Goal: Task Accomplishment & Management: Use online tool/utility

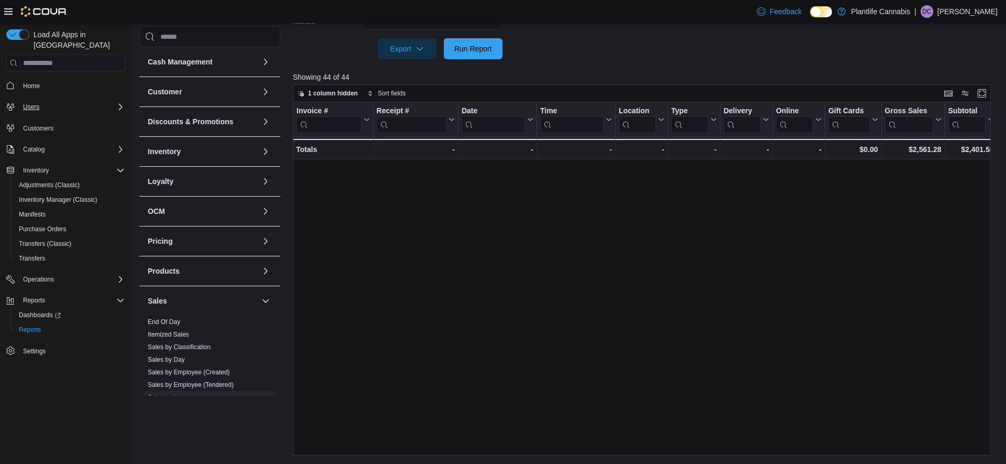
scroll to position [338, 0]
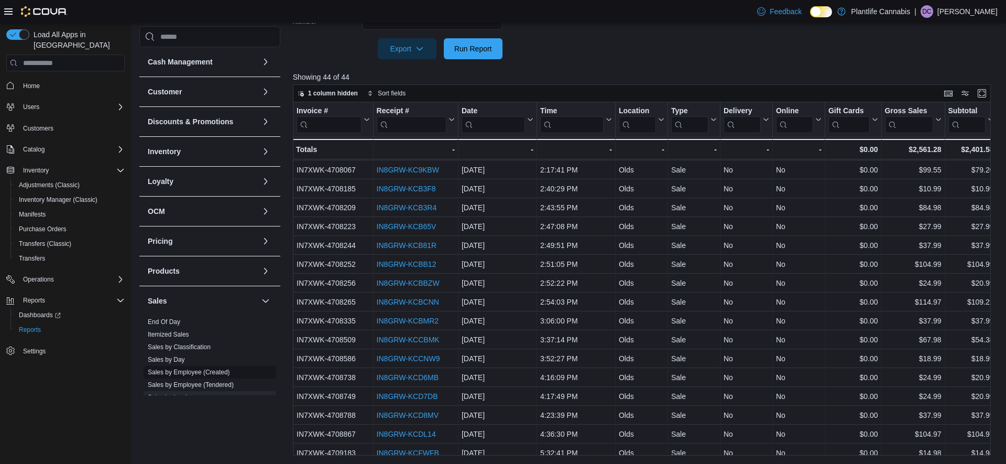
click at [210, 371] on link "Sales by Employee (Created)" at bounding box center [189, 371] width 82 height 7
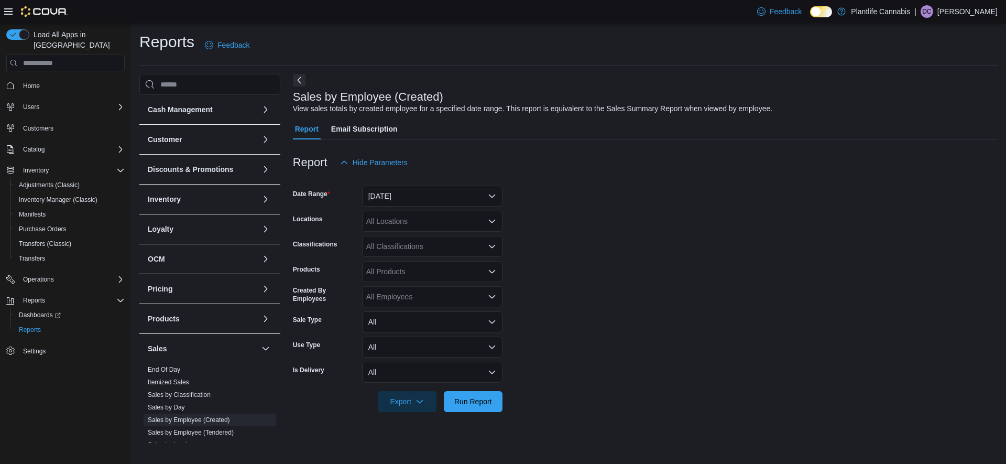
click at [422, 183] on div at bounding box center [645, 179] width 705 height 13
click at [423, 191] on button "Yesterday" at bounding box center [432, 195] width 140 height 21
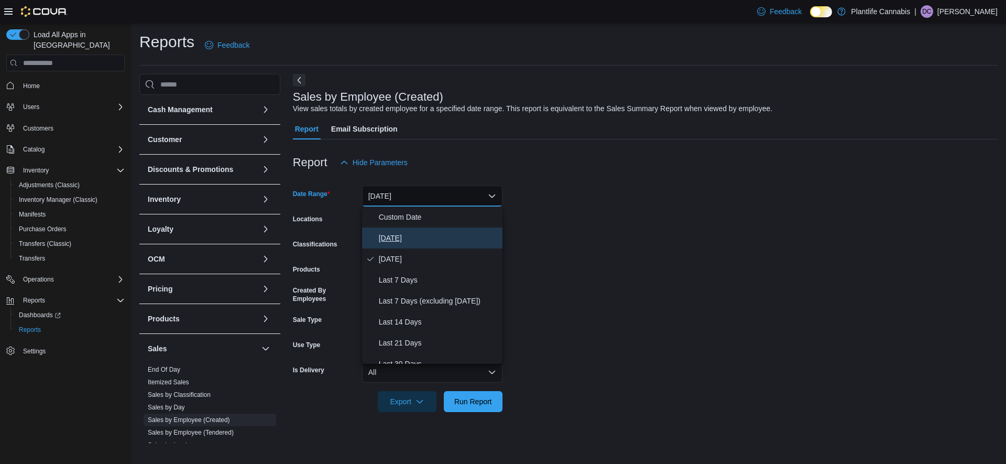
click at [412, 239] on span "Today" at bounding box center [438, 238] width 119 height 13
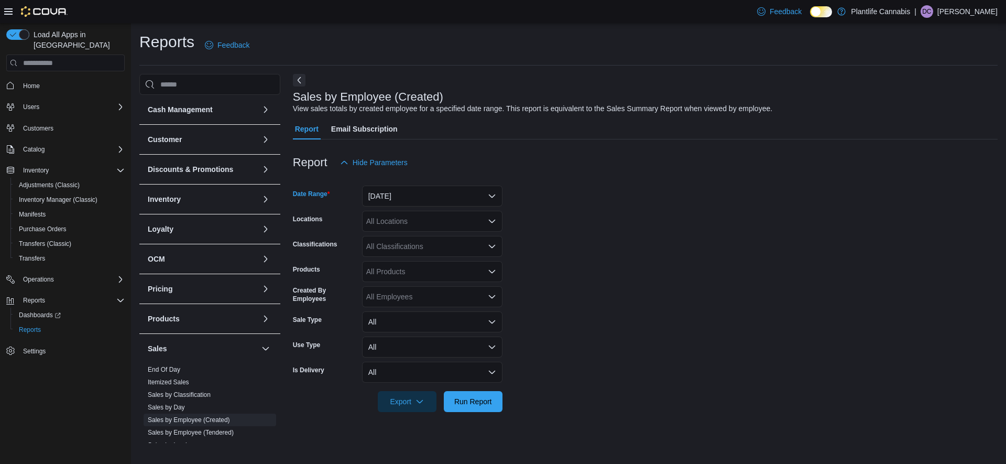
click at [482, 388] on div at bounding box center [645, 386] width 705 height 8
click at [480, 406] on span "Run Report" at bounding box center [473, 400] width 38 height 10
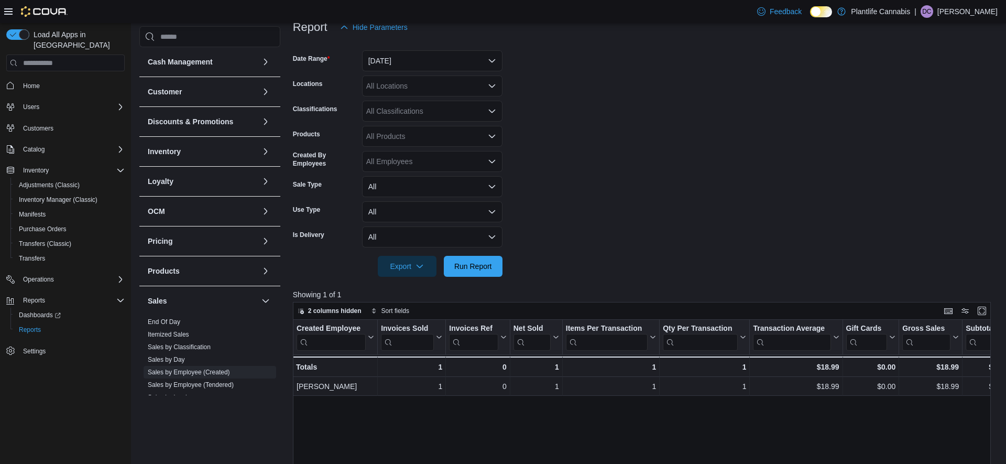
scroll to position [140, 0]
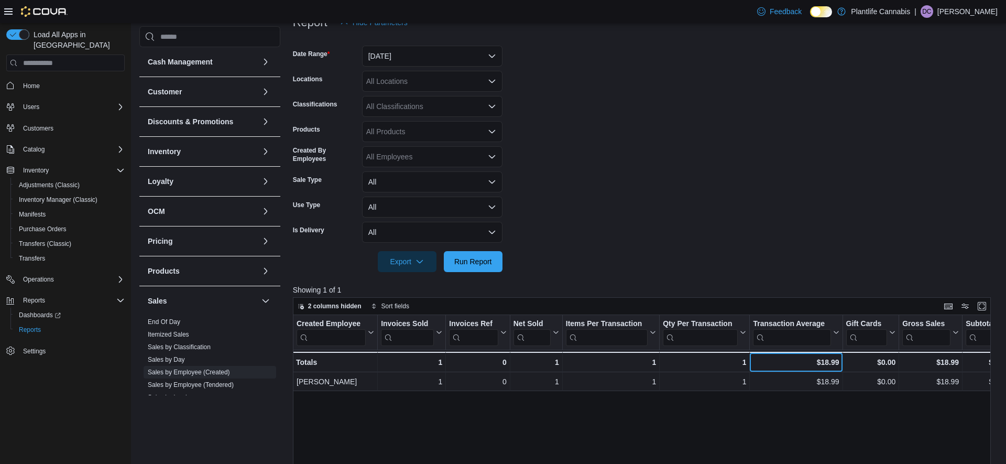
click at [757, 369] on div "$18.99 - Transaction Average, column 7, row 2" at bounding box center [796, 361] width 93 height 20
click at [463, 261] on span "Run Report" at bounding box center [473, 261] width 38 height 10
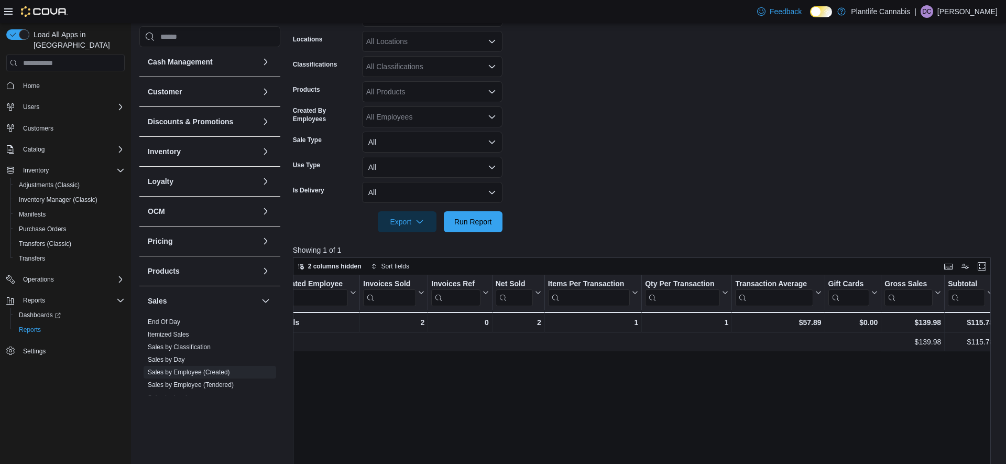
scroll to position [0, 0]
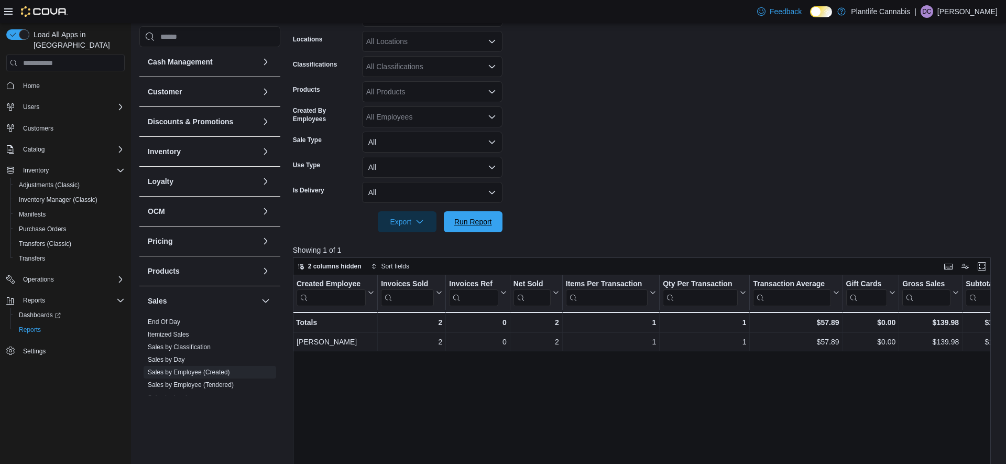
drag, startPoint x: 456, startPoint y: 216, endPoint x: 695, endPoint y: 222, distance: 239.0
click at [456, 216] on span "Run Report" at bounding box center [473, 221] width 46 height 21
drag, startPoint x: 492, startPoint y: 225, endPoint x: 442, endPoint y: 42, distance: 189.6
click at [492, 225] on span "Run Report" at bounding box center [473, 221] width 46 height 21
drag, startPoint x: 463, startPoint y: 214, endPoint x: 580, endPoint y: 205, distance: 118.2
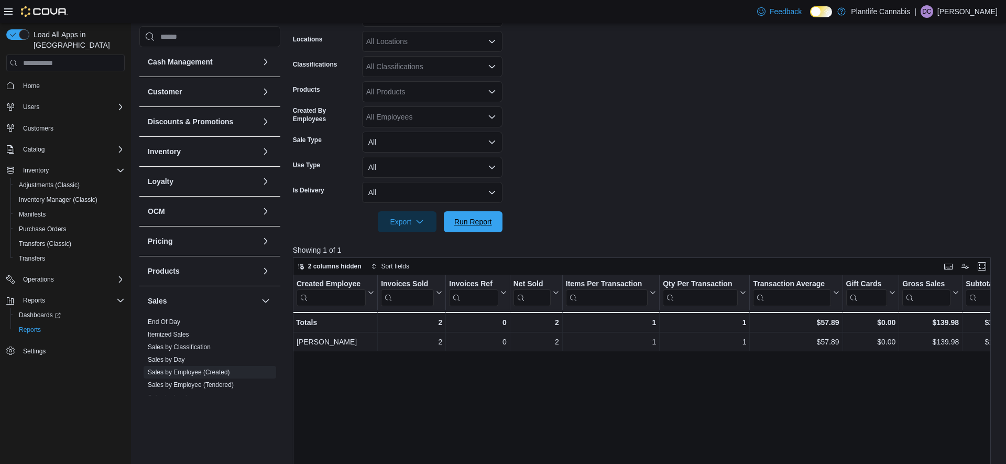
click at [463, 214] on span "Run Report" at bounding box center [473, 221] width 46 height 21
drag, startPoint x: 483, startPoint y: 214, endPoint x: 529, endPoint y: 213, distance: 45.6
click at [483, 214] on span "Run Report" at bounding box center [473, 221] width 46 height 21
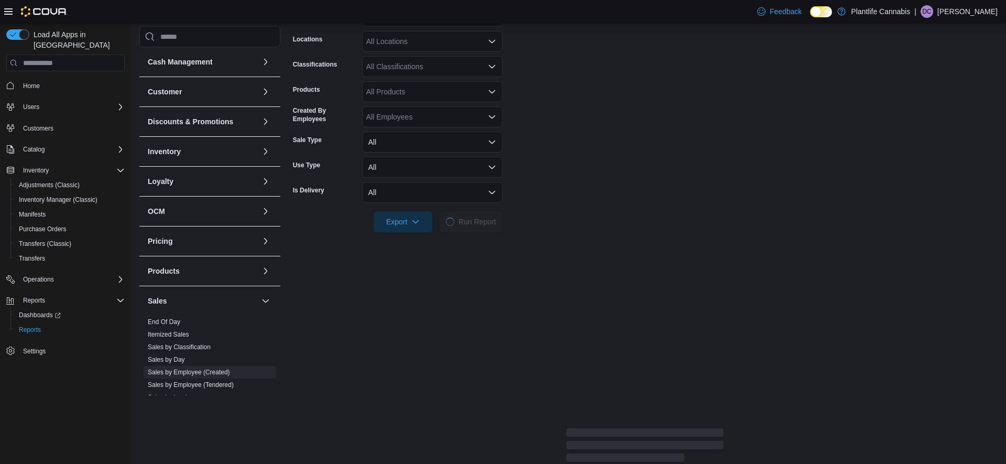
scroll to position [179, 0]
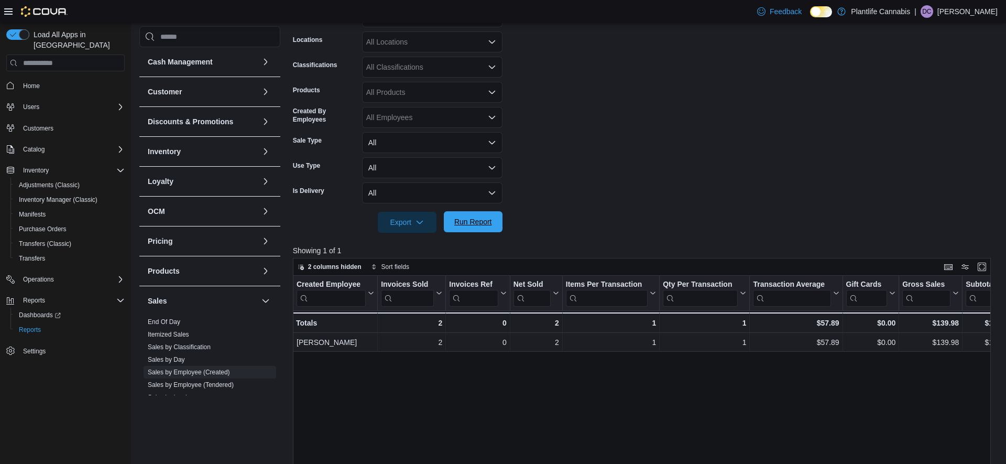
click at [464, 215] on span "Run Report" at bounding box center [473, 221] width 46 height 21
click at [489, 215] on span "Run Report" at bounding box center [473, 221] width 46 height 21
drag, startPoint x: 480, startPoint y: 222, endPoint x: 560, endPoint y: 216, distance: 79.9
click at [480, 222] on span "Run Report" at bounding box center [473, 222] width 38 height 10
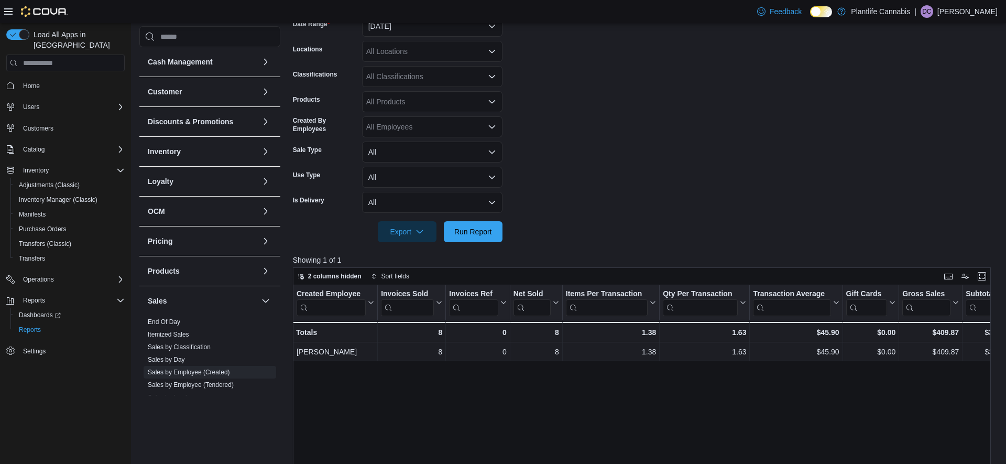
scroll to position [162, 0]
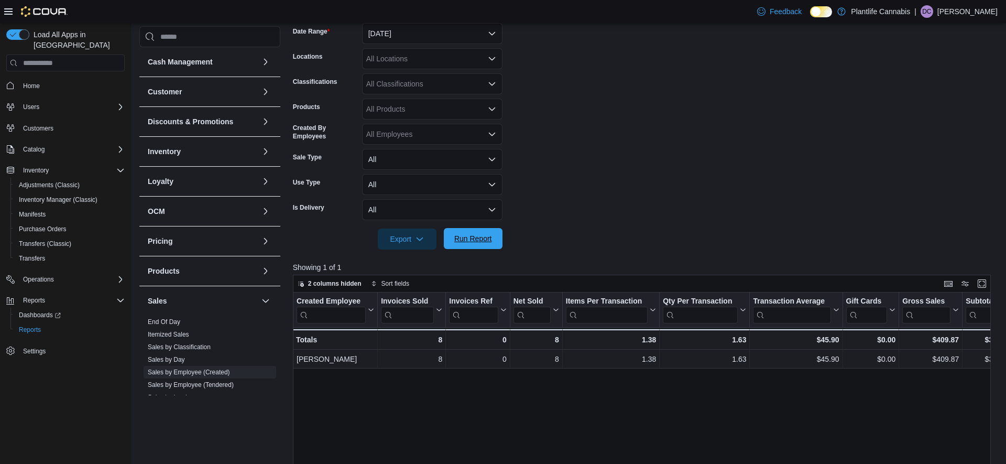
click at [454, 236] on span "Run Report" at bounding box center [473, 238] width 46 height 21
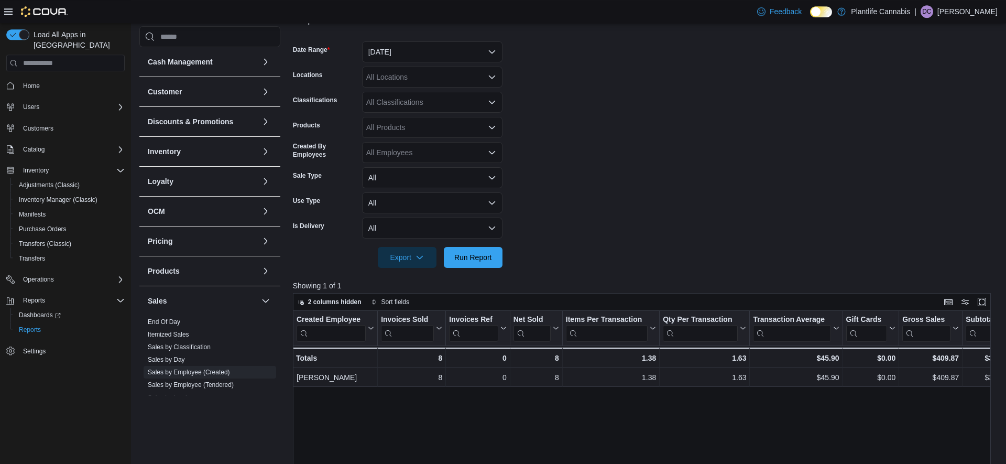
scroll to position [150, 0]
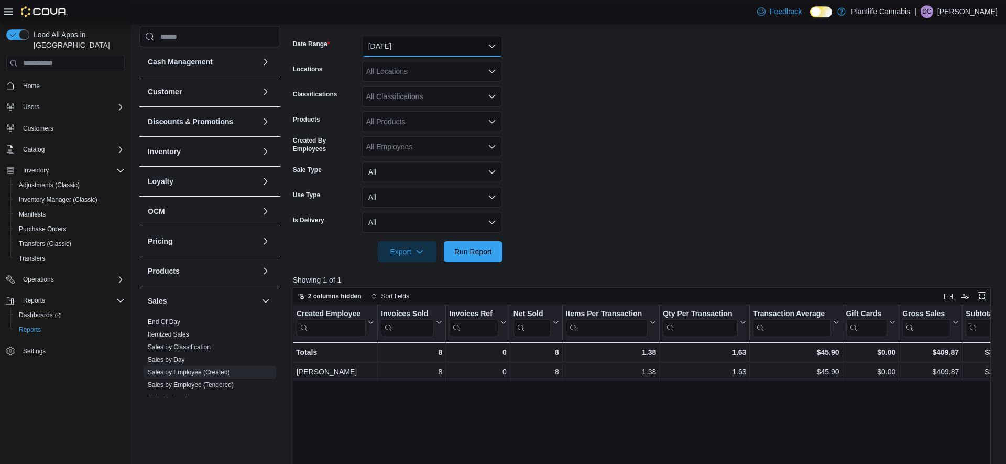
click at [440, 47] on button "Today" at bounding box center [432, 46] width 140 height 21
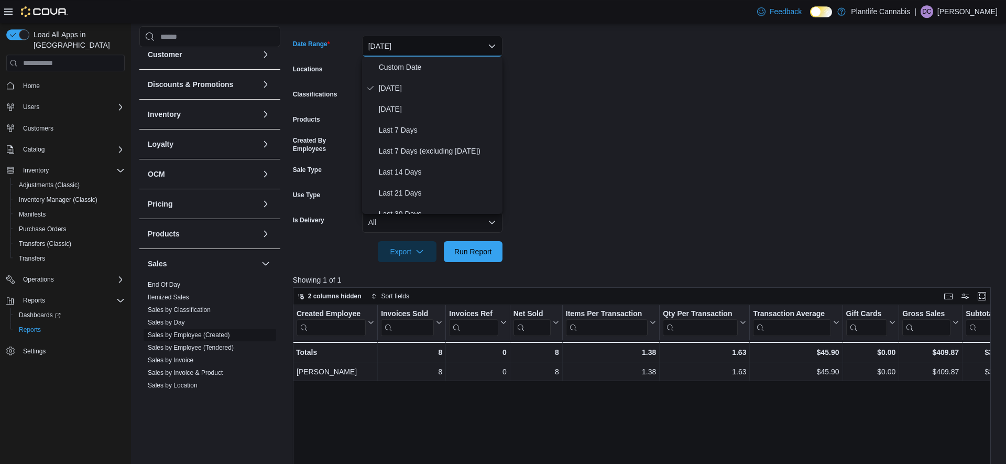
scroll to position [38, 0]
click at [185, 360] on link "Sales by Invoice" at bounding box center [171, 358] width 46 height 7
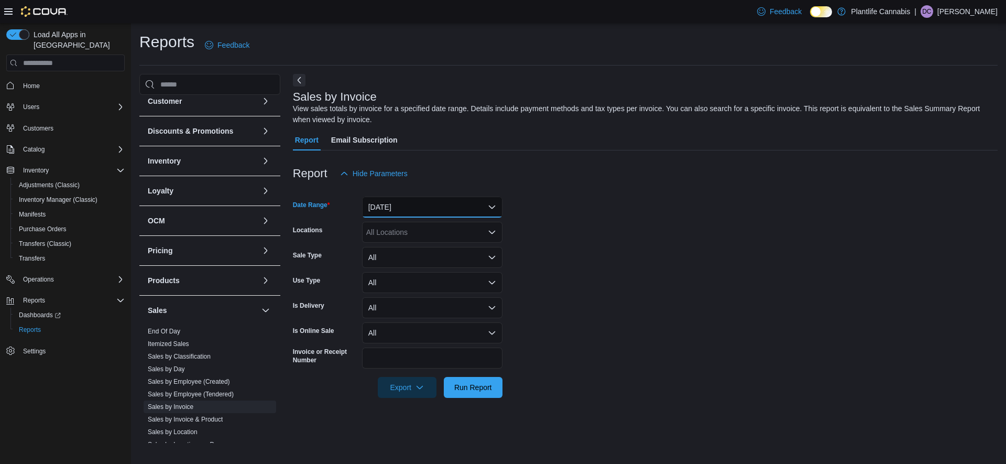
drag, startPoint x: 435, startPoint y: 205, endPoint x: 431, endPoint y: 214, distance: 10.1
click at [435, 204] on button "Yesterday" at bounding box center [432, 206] width 140 height 21
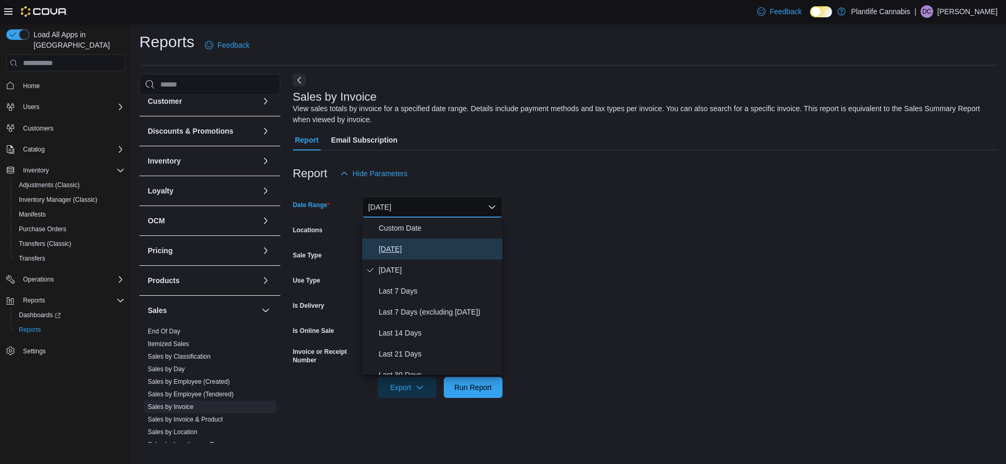
click at [416, 244] on span "Today" at bounding box center [438, 249] width 119 height 13
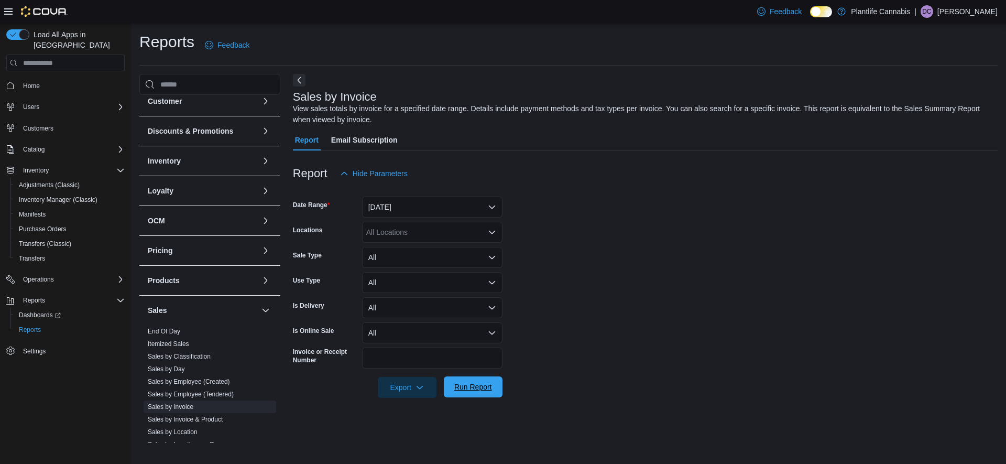
click at [493, 381] on span "Run Report" at bounding box center [473, 386] width 46 height 21
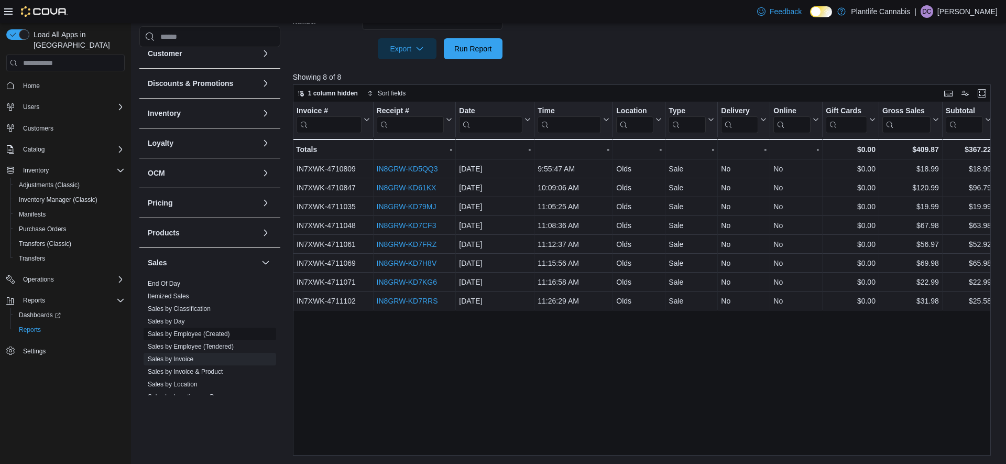
click at [179, 334] on link "Sales by Employee (Created)" at bounding box center [189, 333] width 82 height 7
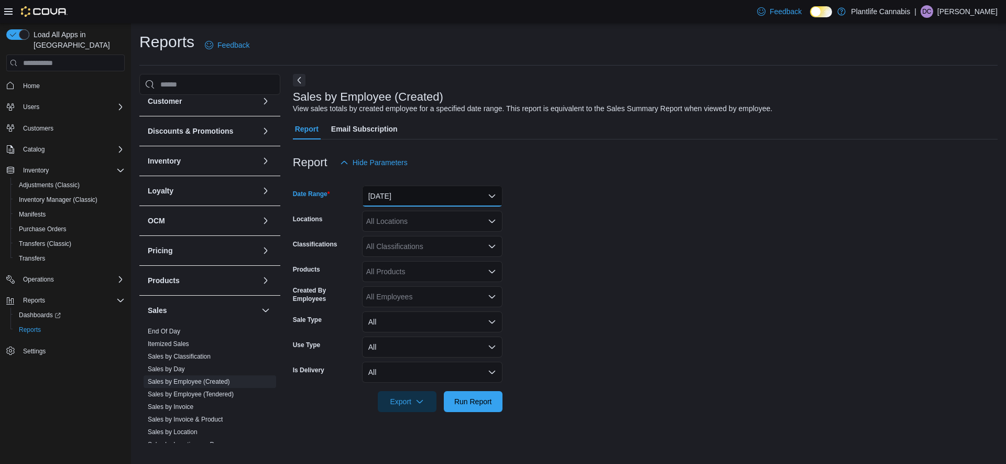
click at [430, 188] on button "Yesterday" at bounding box center [432, 195] width 140 height 21
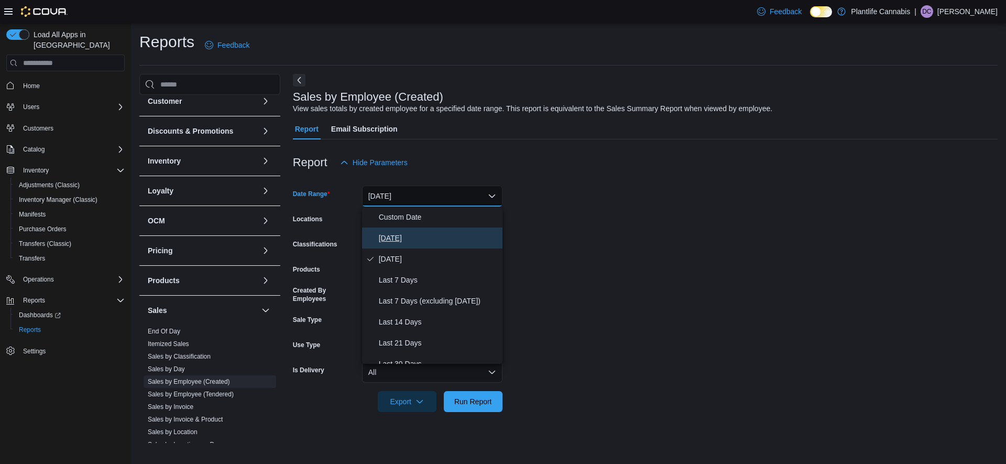
click at [410, 234] on span "Today" at bounding box center [438, 238] width 119 height 13
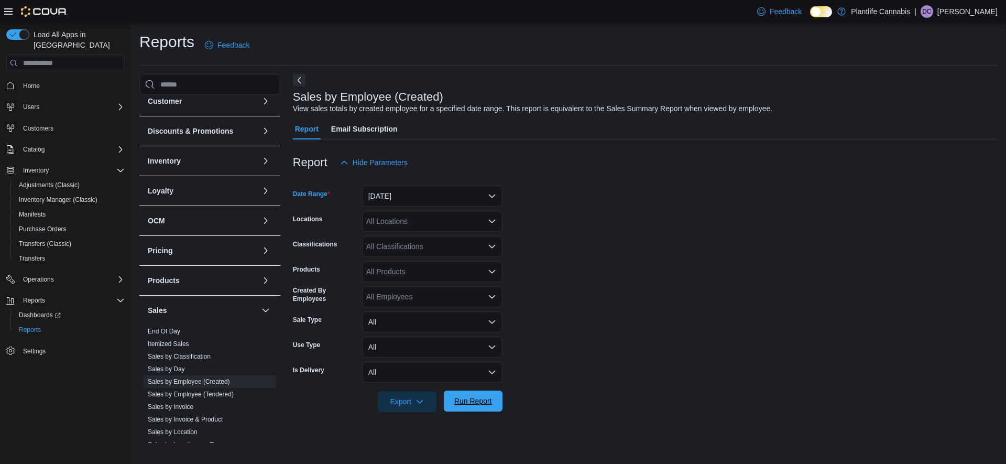
click at [470, 394] on span "Run Report" at bounding box center [473, 400] width 46 height 21
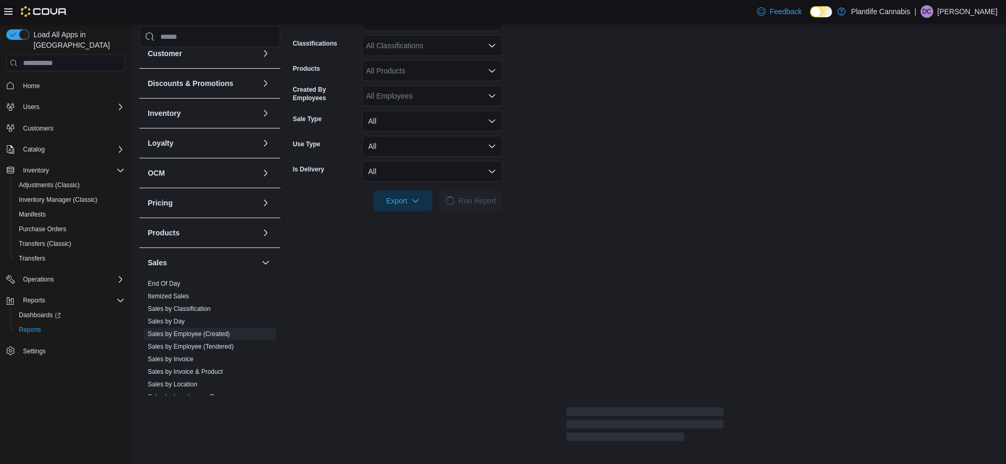
scroll to position [206, 0]
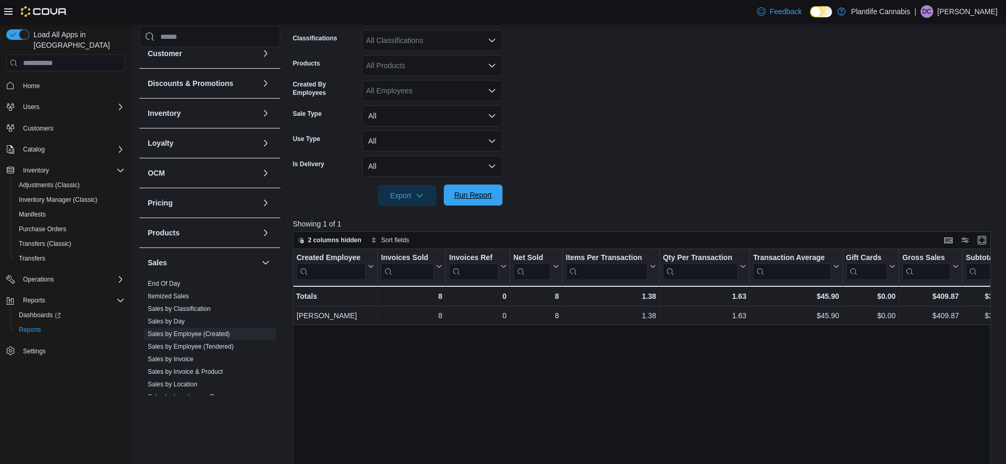
drag, startPoint x: 479, startPoint y: 191, endPoint x: 487, endPoint y: 193, distance: 7.6
click at [479, 191] on span "Run Report" at bounding box center [473, 195] width 38 height 10
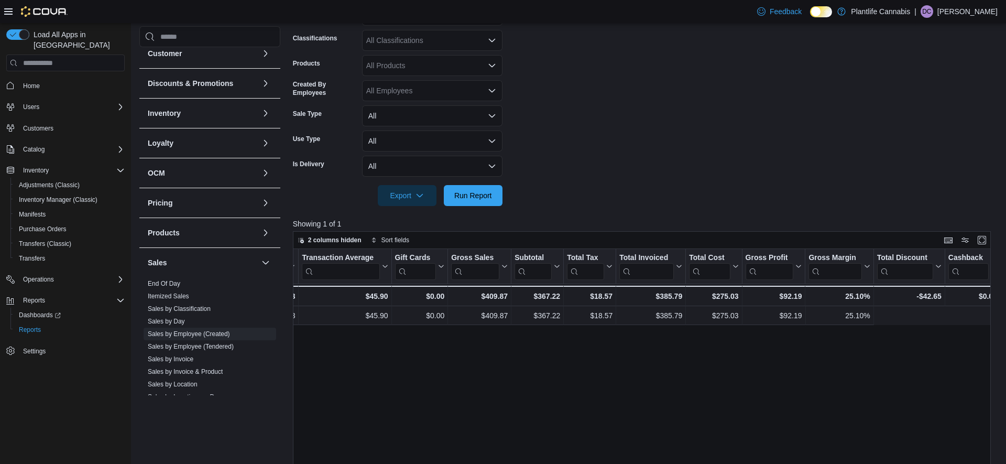
scroll to position [0, 0]
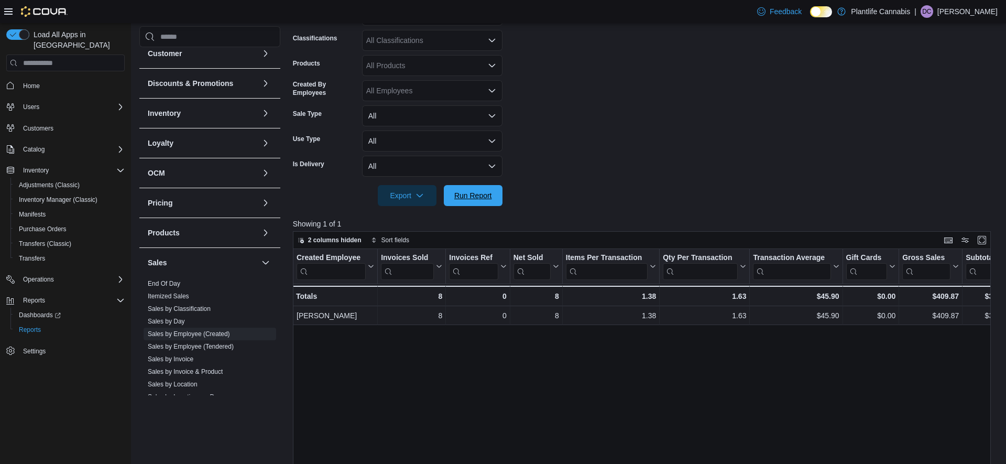
drag, startPoint x: 456, startPoint y: 192, endPoint x: 676, endPoint y: 196, distance: 219.5
click at [456, 192] on span "Run Report" at bounding box center [473, 195] width 38 height 10
click at [483, 222] on p "Showing 1 of 1" at bounding box center [645, 223] width 705 height 10
click at [476, 205] on span "Run Report" at bounding box center [473, 194] width 46 height 21
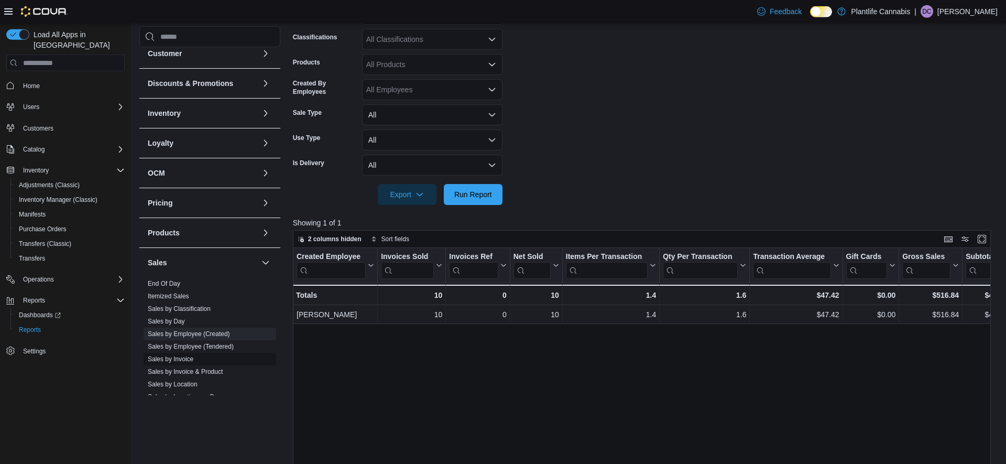
click at [185, 357] on link "Sales by Invoice" at bounding box center [171, 358] width 46 height 7
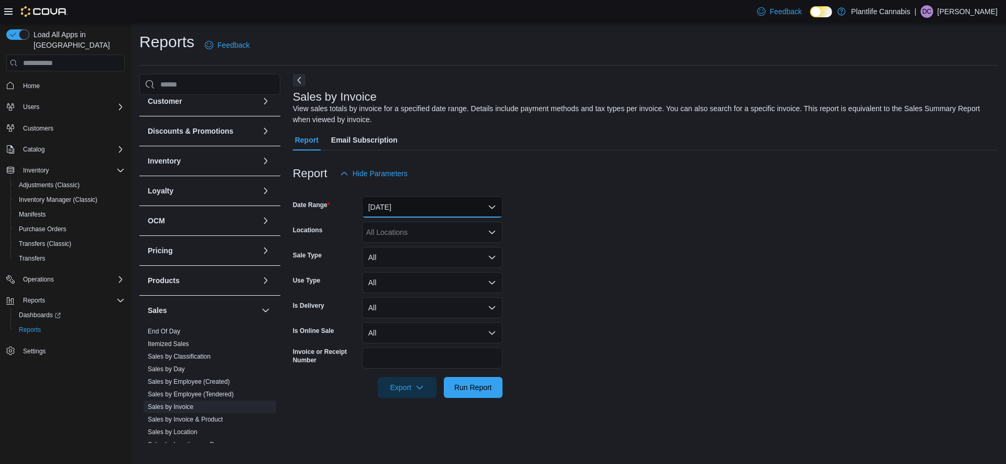
click at [421, 213] on button "Yesterday" at bounding box center [432, 206] width 140 height 21
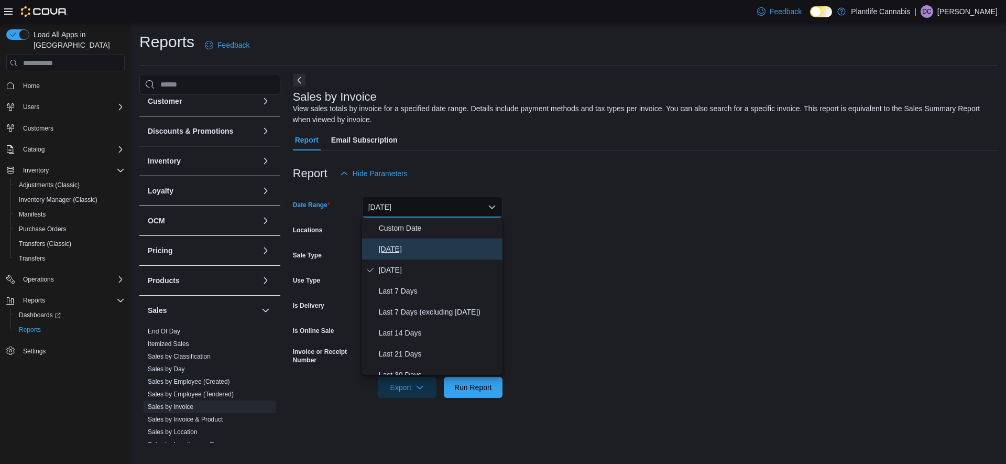
click at [397, 256] on button "Today" at bounding box center [432, 248] width 140 height 21
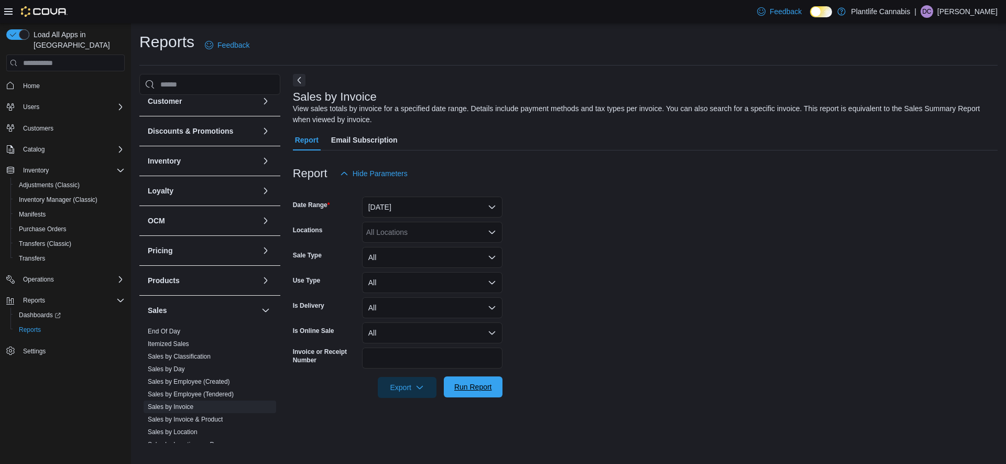
click at [453, 379] on span "Run Report" at bounding box center [473, 386] width 46 height 21
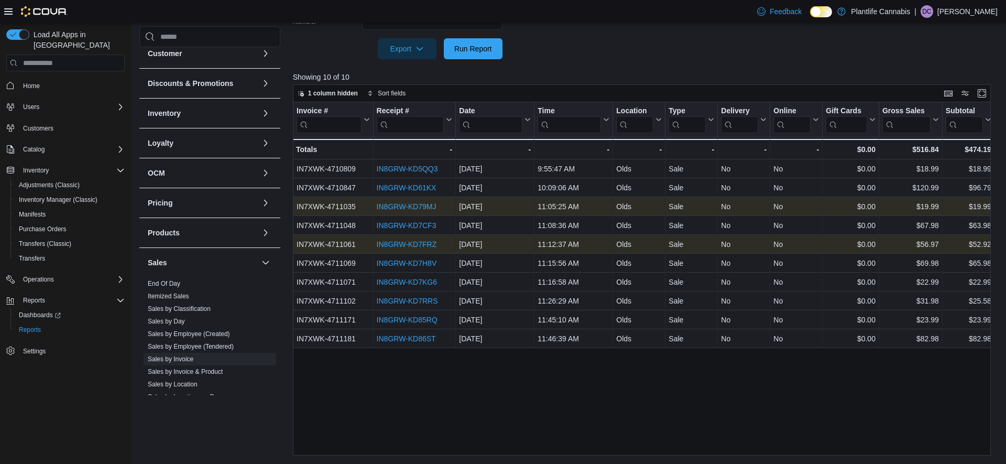
click at [403, 203] on link "IN8GRW-KD79MJ" at bounding box center [406, 206] width 60 height 8
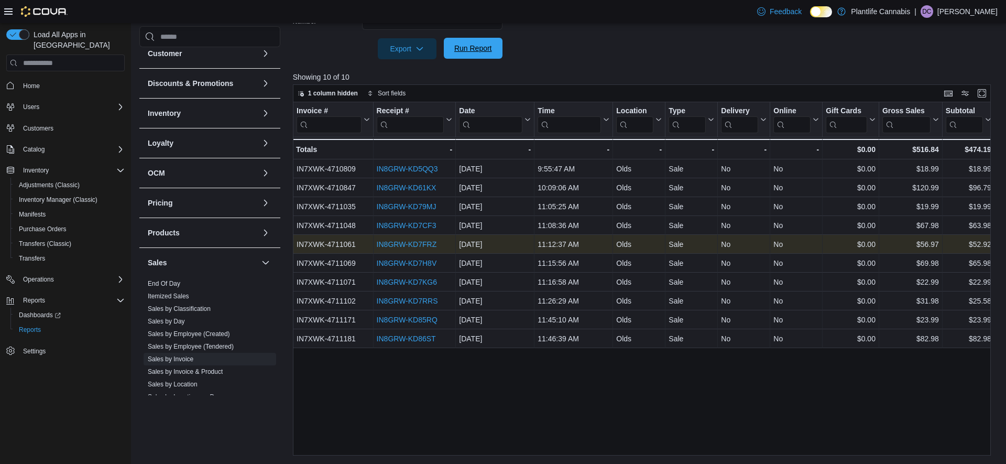
click at [480, 58] on span "Run Report" at bounding box center [473, 48] width 46 height 21
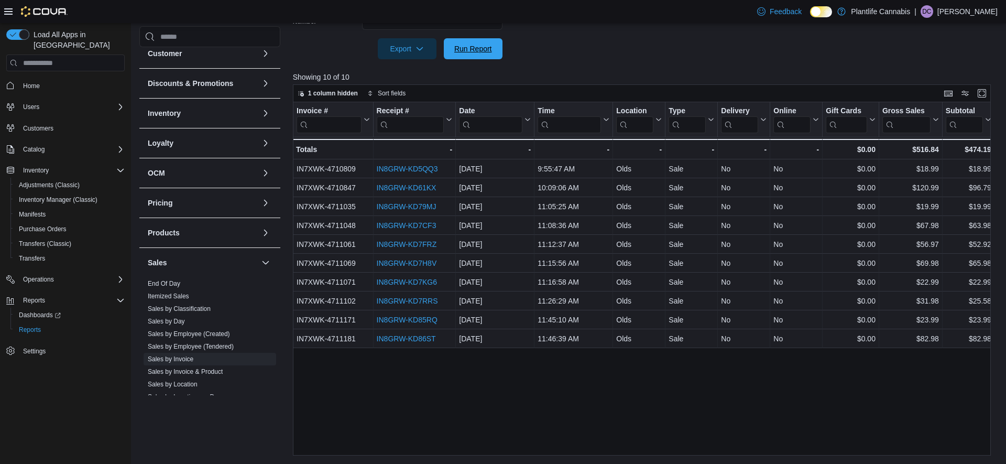
drag, startPoint x: 483, startPoint y: 46, endPoint x: 564, endPoint y: 59, distance: 81.7
click at [483, 45] on span "Run Report" at bounding box center [473, 48] width 38 height 10
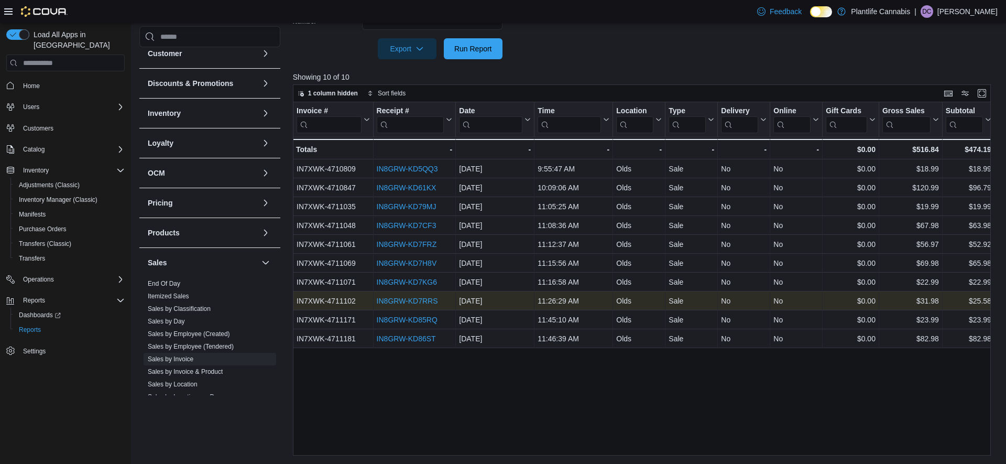
click at [386, 301] on link "IN8GRW-KD7RRS" at bounding box center [406, 300] width 61 height 8
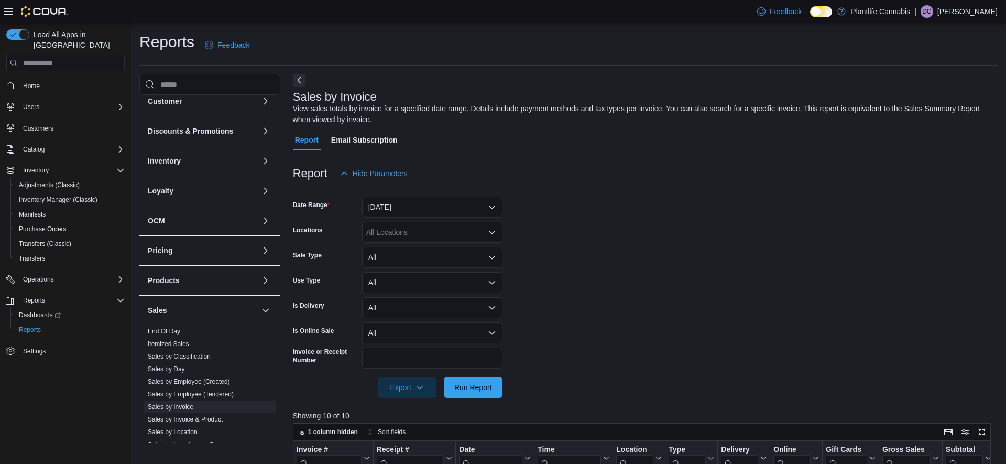
drag, startPoint x: 459, startPoint y: 387, endPoint x: 597, endPoint y: 354, distance: 141.2
click at [459, 387] on span "Run Report" at bounding box center [473, 387] width 38 height 10
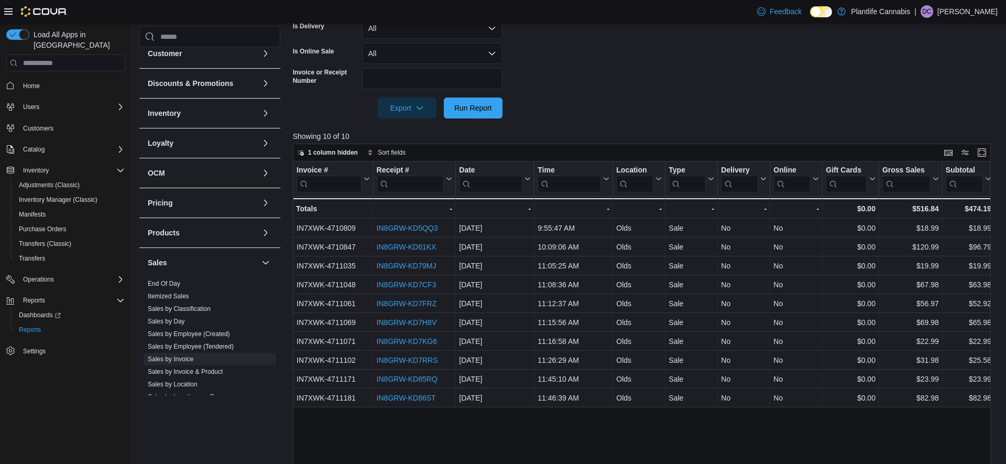
scroll to position [281, 0]
click at [448, 112] on button "Run Report" at bounding box center [473, 105] width 59 height 21
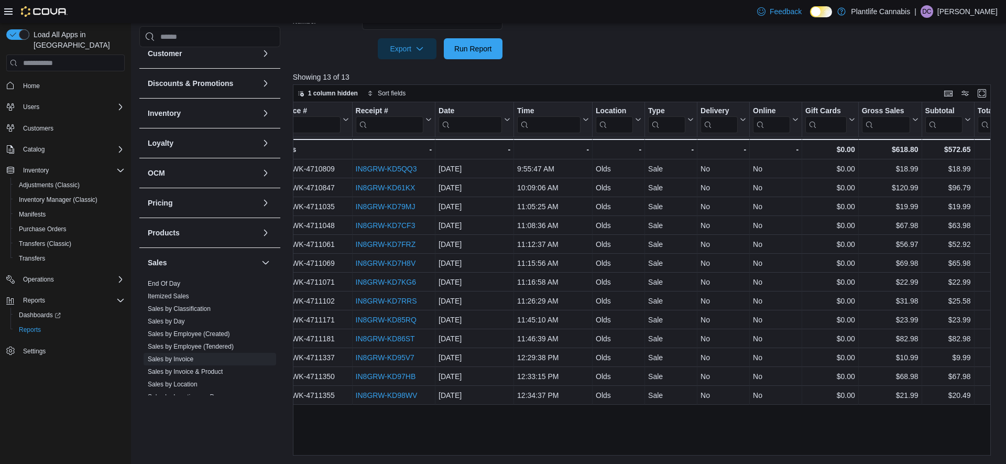
scroll to position [0, 0]
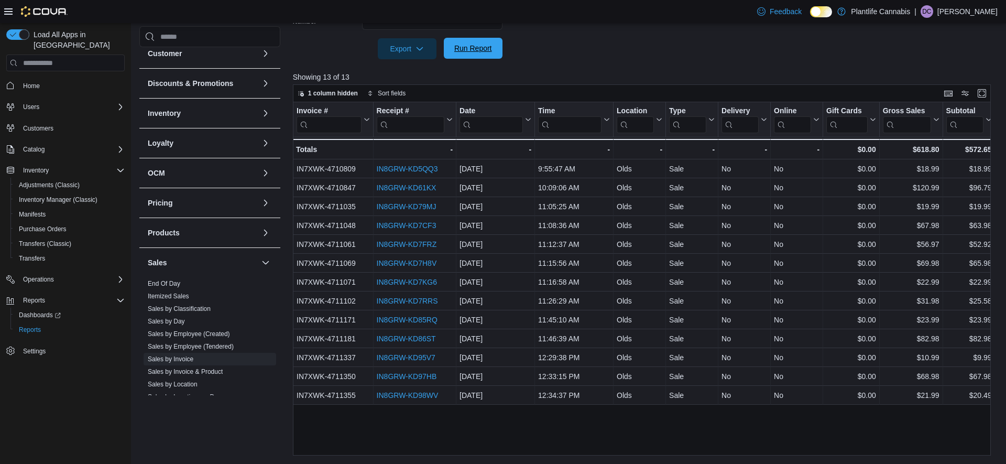
click at [465, 59] on div "Report Hide Parameters Date Range Today Locations All Locations Sale Type All U…" at bounding box center [645, 133] width 705 height 643
drag, startPoint x: 464, startPoint y: 52, endPoint x: 496, endPoint y: 49, distance: 32.1
click at [464, 52] on span "Run Report" at bounding box center [473, 48] width 38 height 10
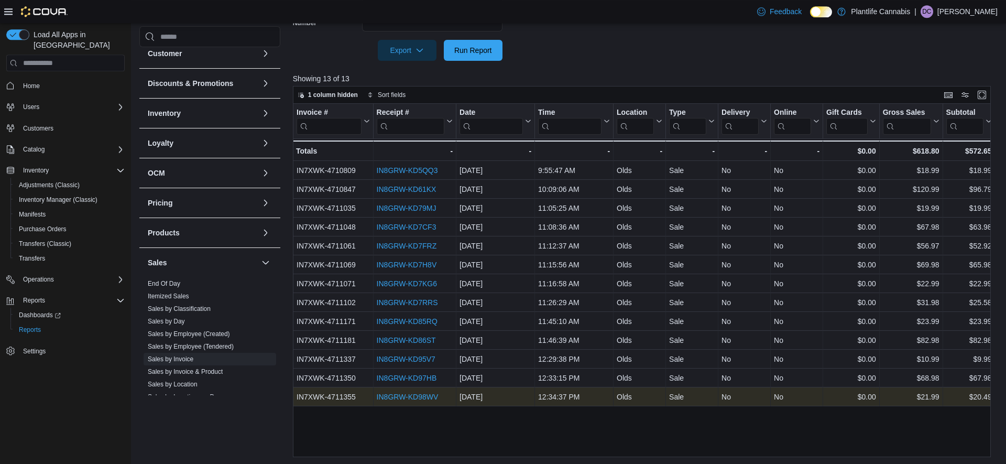
click at [401, 395] on link "IN8GRW-KD98WV" at bounding box center [407, 396] width 62 height 8
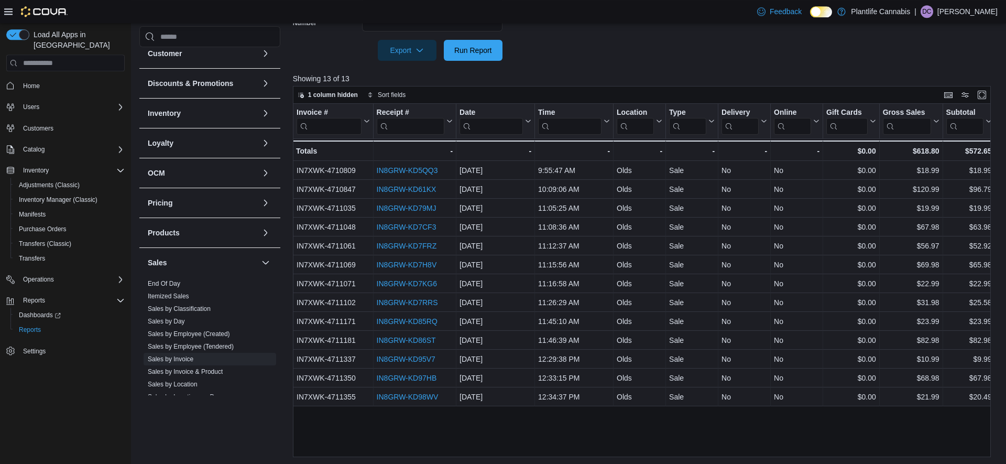
click at [463, 61] on div at bounding box center [645, 67] width 705 height 13
drag, startPoint x: 466, startPoint y: 55, endPoint x: 561, endPoint y: 62, distance: 95.1
click at [466, 55] on span "Run Report" at bounding box center [473, 50] width 38 height 10
click at [501, 39] on div at bounding box center [645, 35] width 705 height 8
click at [501, 40] on div "Export Run Report" at bounding box center [398, 50] width 210 height 21
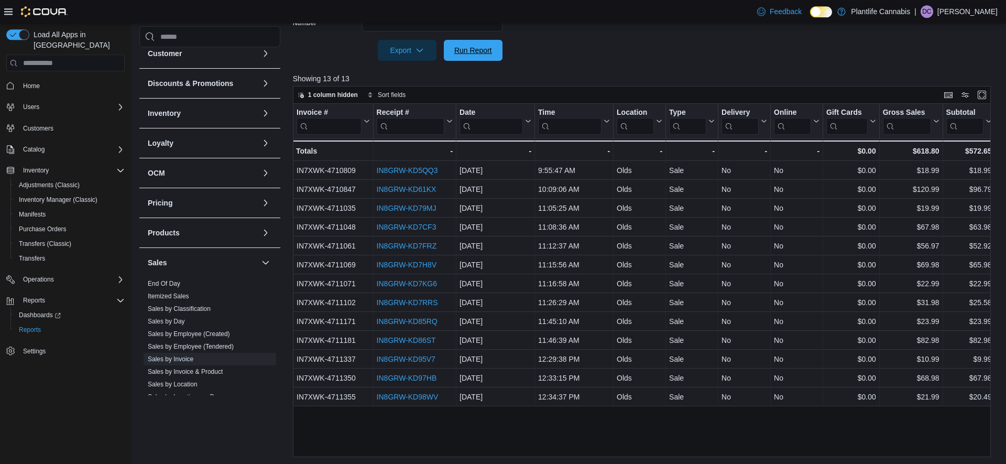
drag, startPoint x: 493, startPoint y: 49, endPoint x: 345, endPoint y: 1, distance: 155.5
click at [493, 50] on span "Run Report" at bounding box center [473, 50] width 46 height 21
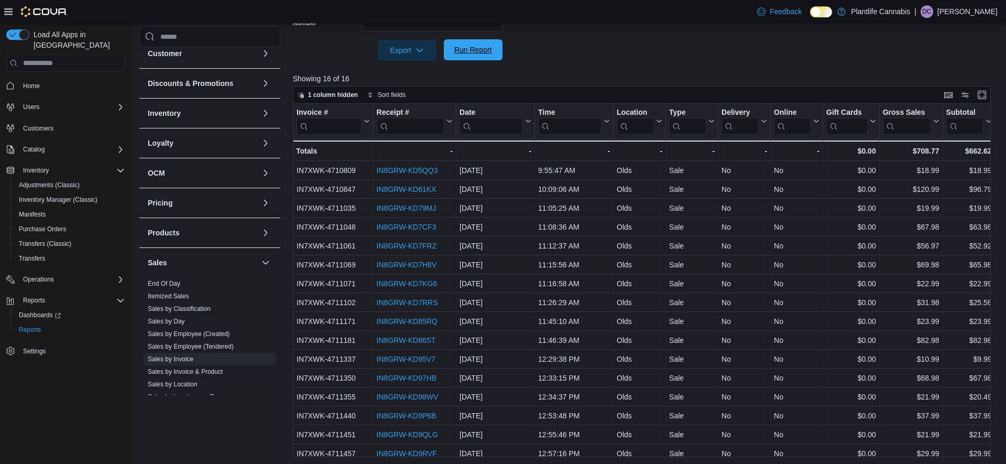
click at [461, 57] on span "Run Report" at bounding box center [473, 49] width 46 height 21
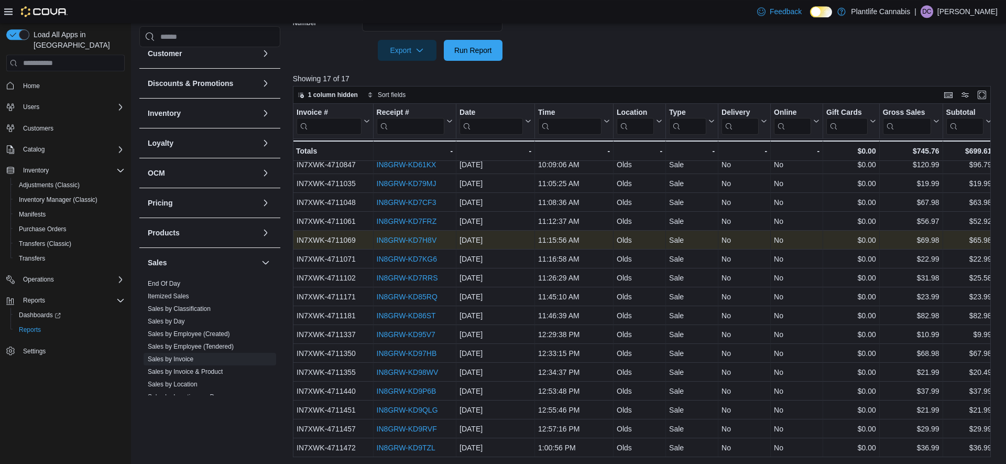
scroll to position [338, 0]
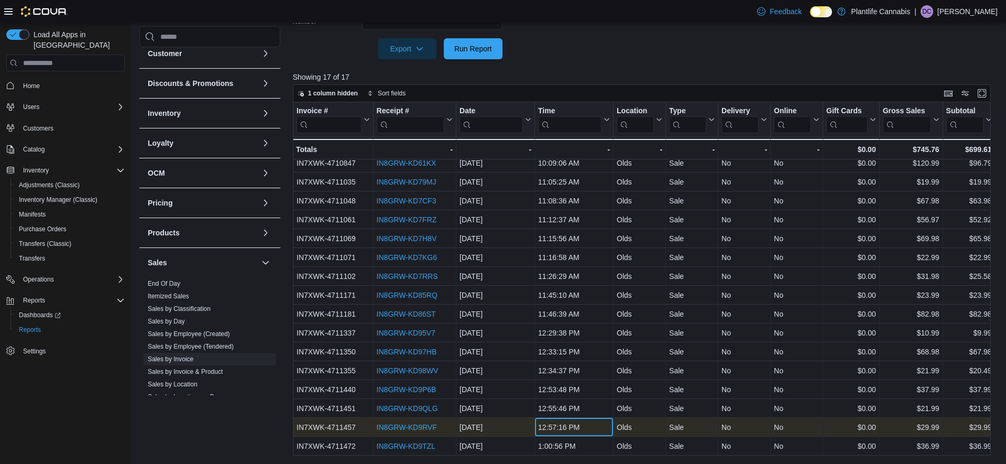
click at [574, 435] on div "12:57:16 PM - Time, column 4, row 16" at bounding box center [574, 426] width 79 height 19
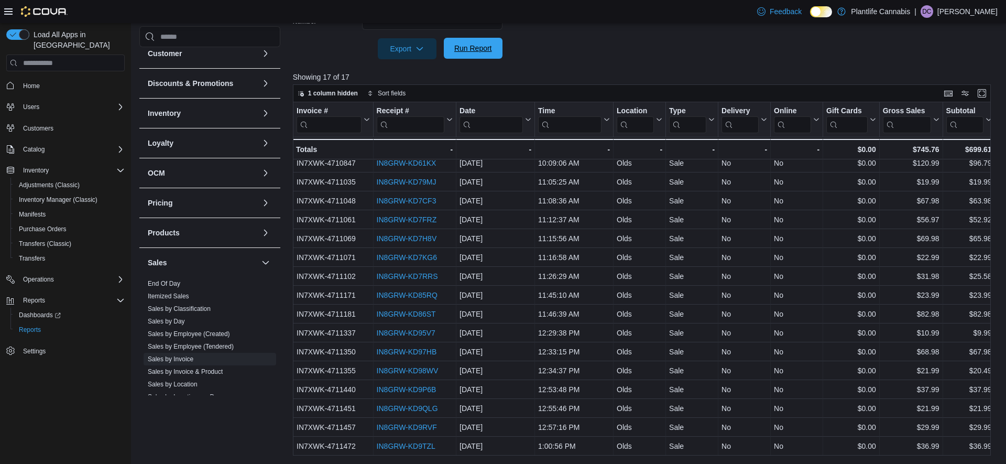
click at [464, 43] on span "Run Report" at bounding box center [473, 48] width 46 height 21
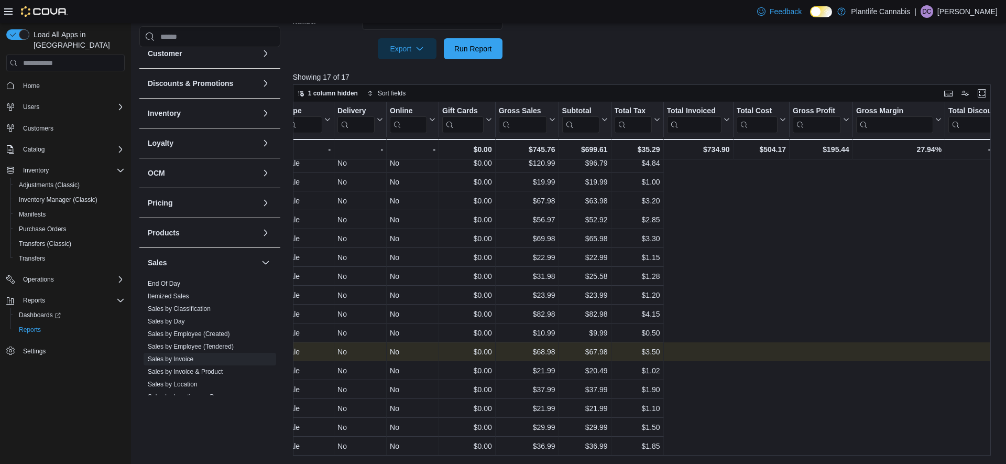
scroll to position [25, 0]
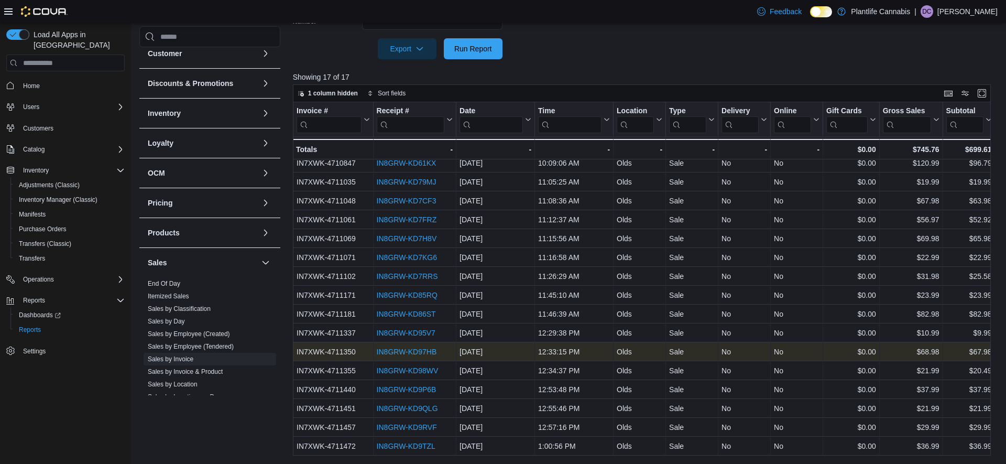
click at [417, 347] on div "IN8GRW-KD97HB" at bounding box center [414, 351] width 76 height 13
click at [416, 349] on link "IN8GRW-KD97HB" at bounding box center [406, 351] width 60 height 8
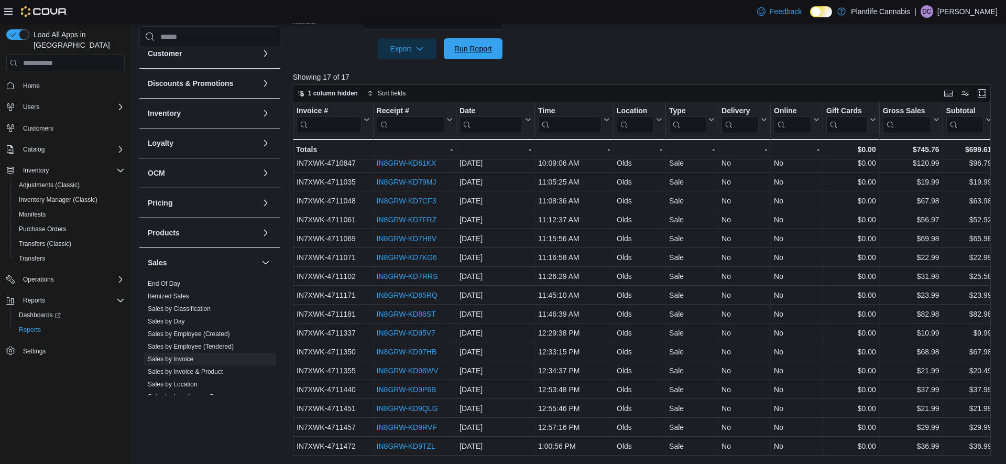
drag, startPoint x: 476, startPoint y: 48, endPoint x: 565, endPoint y: 39, distance: 89.5
click at [476, 48] on span "Run Report" at bounding box center [473, 48] width 38 height 10
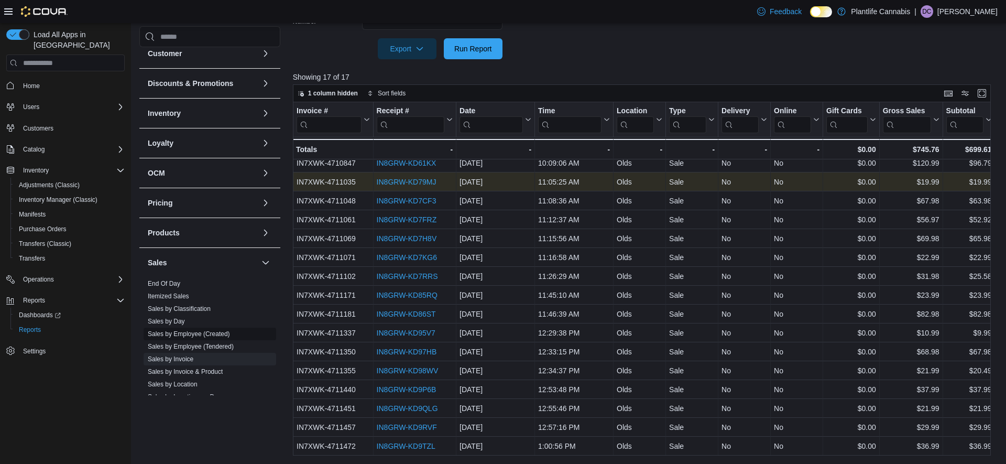
click at [211, 337] on span "Sales by Employee (Created)" at bounding box center [189, 333] width 82 height 8
click at [212, 333] on link "Sales by Employee (Created)" at bounding box center [189, 333] width 82 height 7
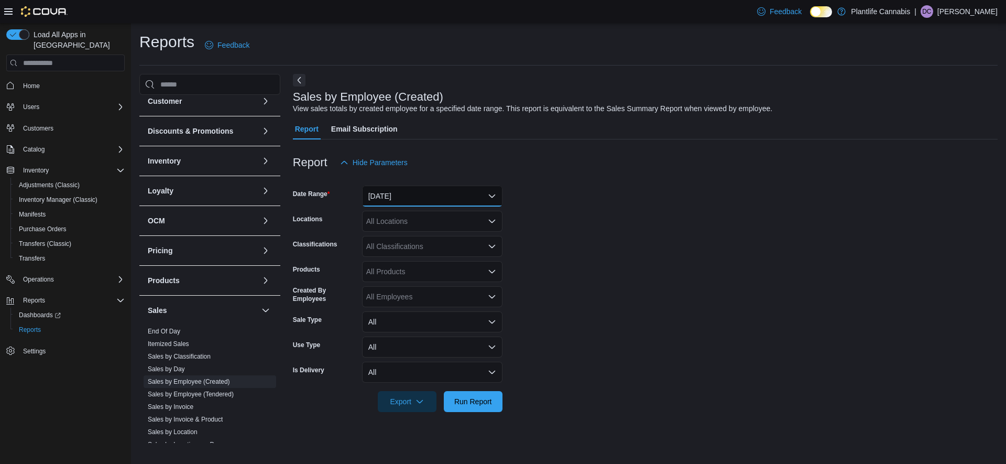
click at [391, 195] on button "Yesterday" at bounding box center [432, 195] width 140 height 21
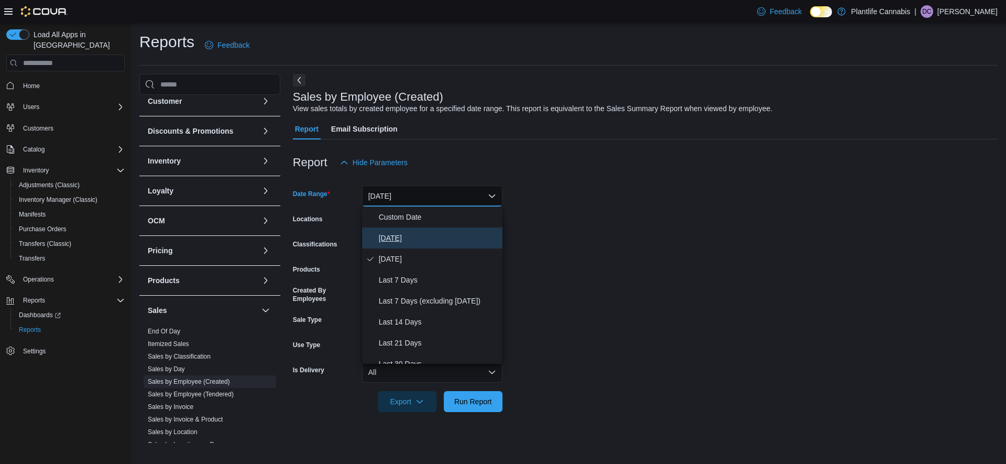
click at [392, 232] on button "Today" at bounding box center [432, 237] width 140 height 21
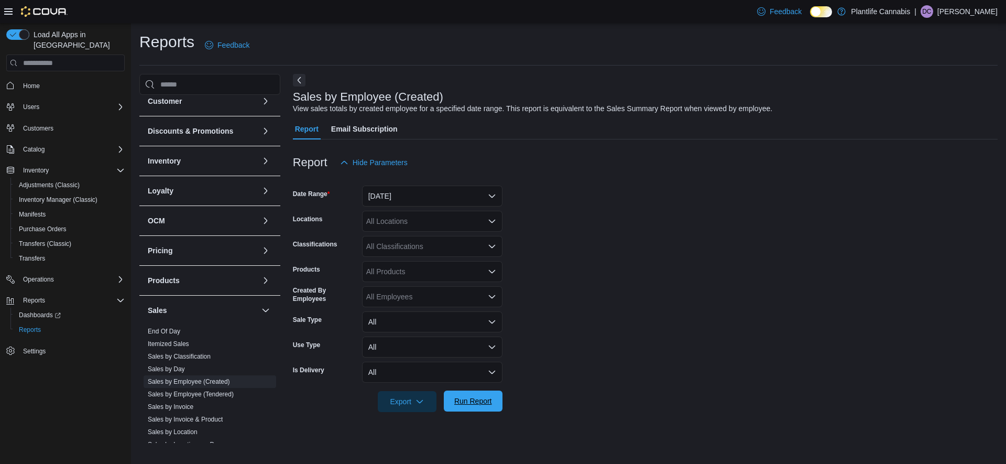
click at [493, 408] on span "Run Report" at bounding box center [473, 400] width 46 height 21
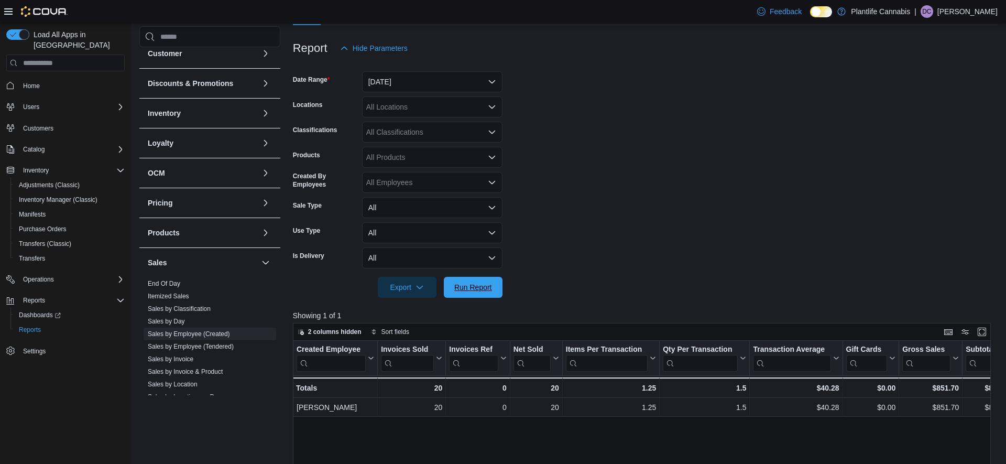
click at [492, 292] on span "Run Report" at bounding box center [473, 287] width 46 height 21
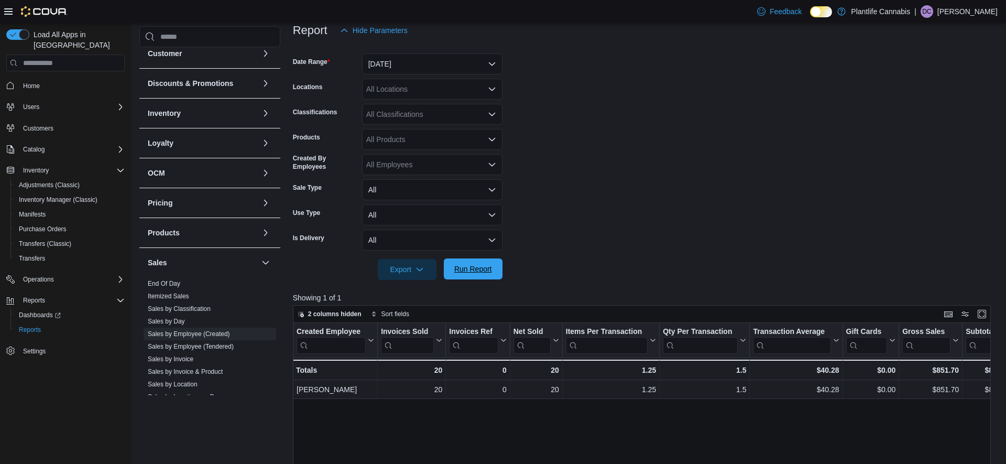
click at [459, 279] on span "Run Report" at bounding box center [473, 268] width 46 height 21
click at [182, 359] on link "Sales by Invoice" at bounding box center [171, 358] width 46 height 7
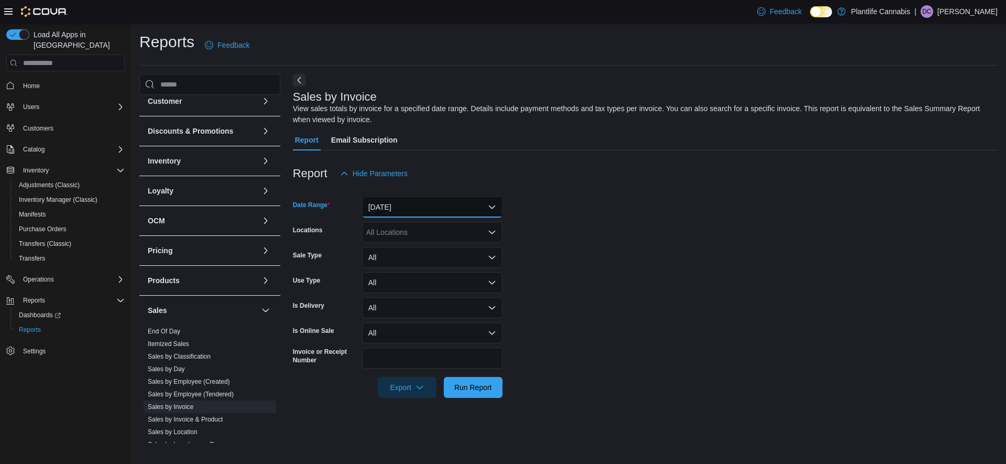
click at [411, 205] on button "Yesterday" at bounding box center [432, 206] width 140 height 21
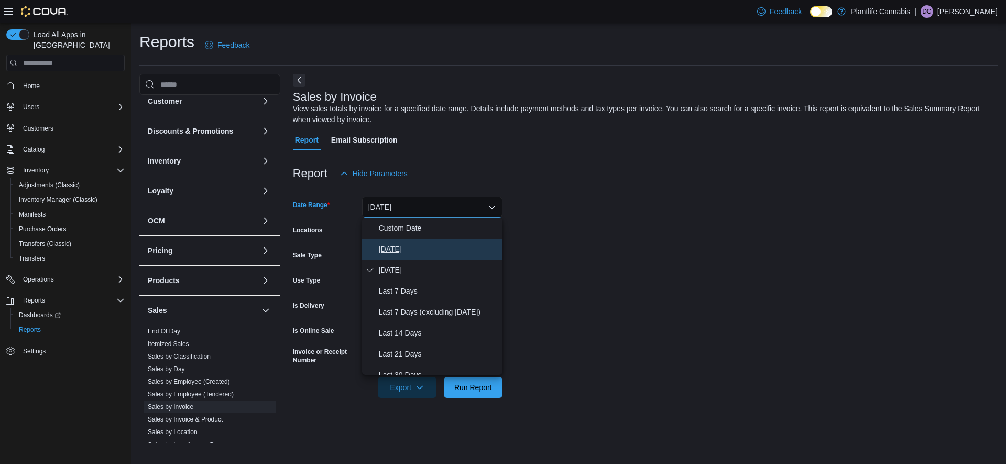
drag, startPoint x: 393, startPoint y: 246, endPoint x: 425, endPoint y: 291, distance: 55.7
click at [393, 246] on span "Today" at bounding box center [438, 249] width 119 height 13
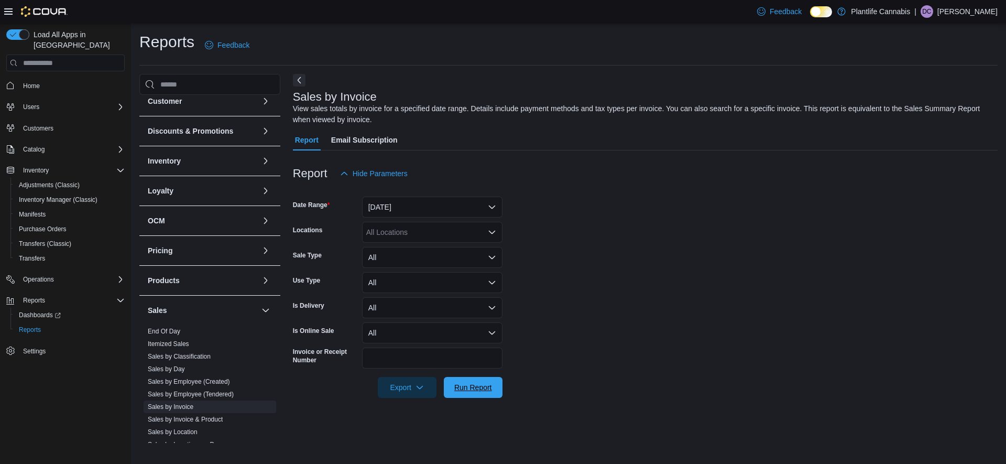
drag, startPoint x: 478, startPoint y: 382, endPoint x: 577, endPoint y: 339, distance: 107.9
click at [478, 382] on span "Run Report" at bounding box center [473, 387] width 46 height 21
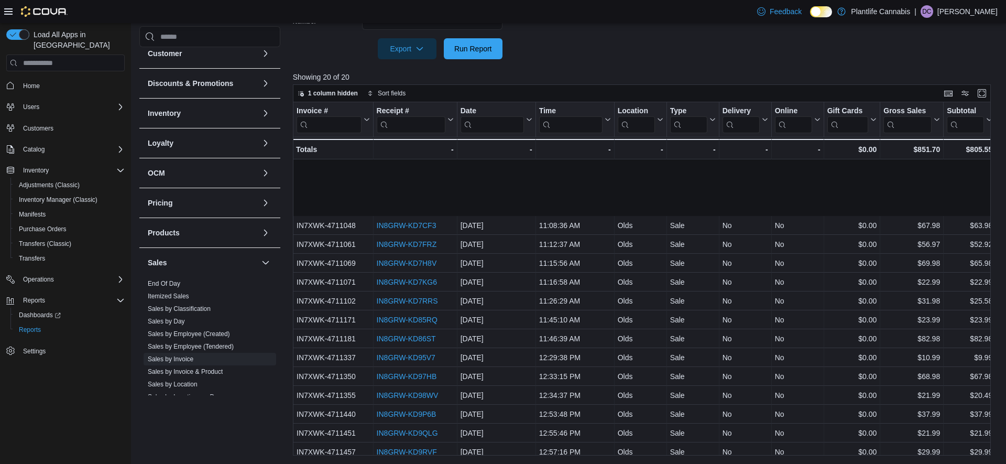
scroll to position [81, 0]
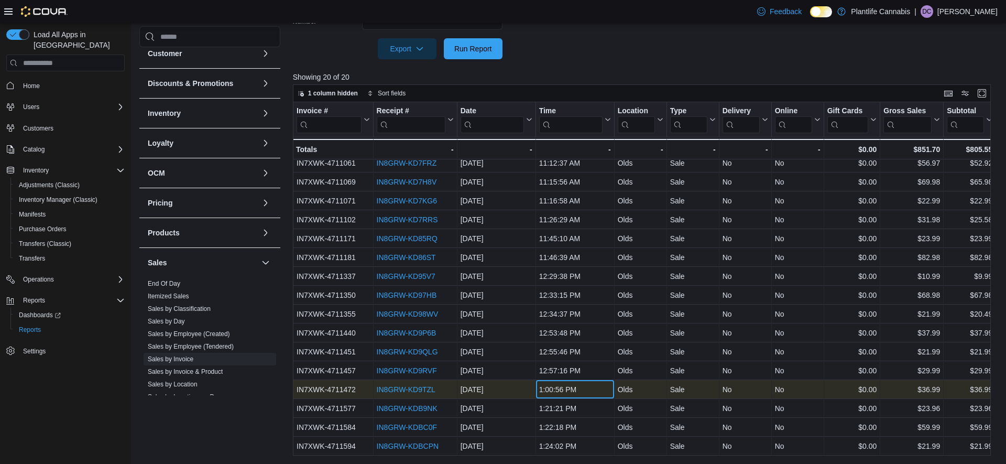
click at [568, 391] on div "1:00:56 PM" at bounding box center [575, 389] width 72 height 13
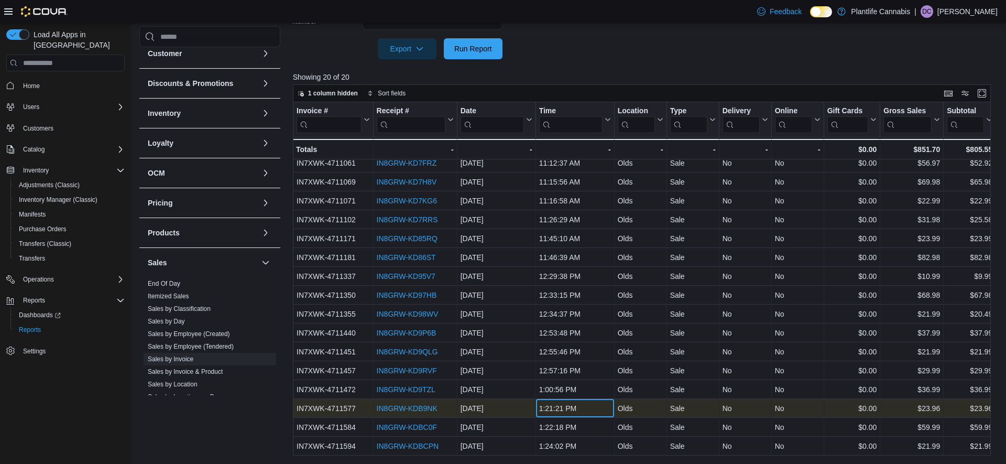
click at [570, 402] on div "1:21:21 PM" at bounding box center [575, 408] width 72 height 13
click at [569, 417] on div "1:21:21 PM - Time, column 4, row 18" at bounding box center [574, 408] width 79 height 19
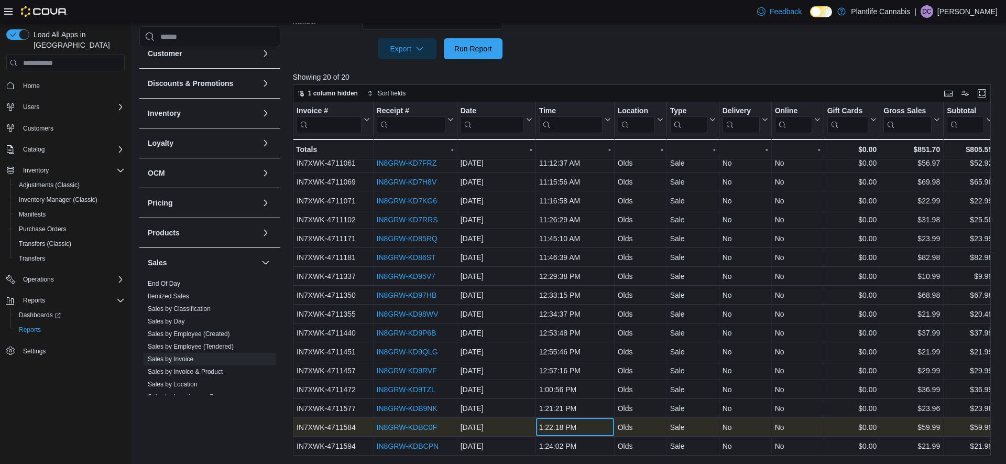
click at [569, 422] on div "1:22:18 PM" at bounding box center [575, 427] width 72 height 13
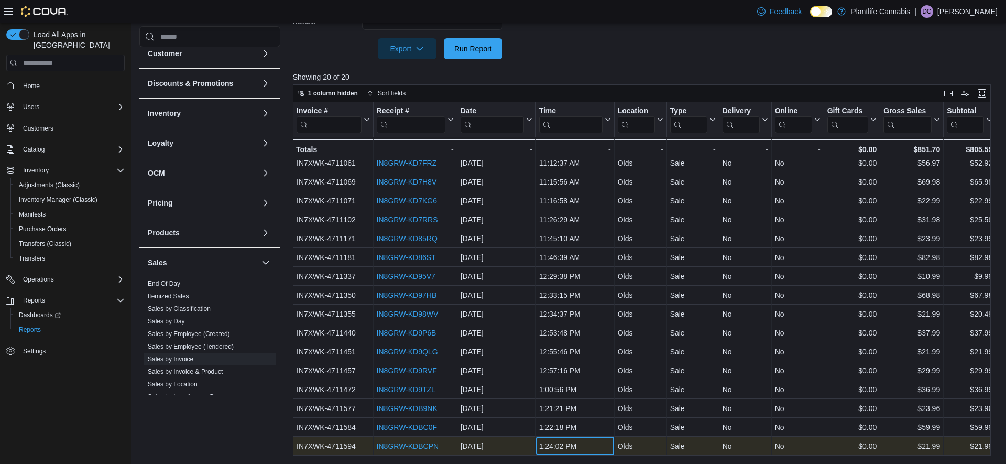
click at [568, 441] on div "1:24:02 PM" at bounding box center [575, 445] width 72 height 13
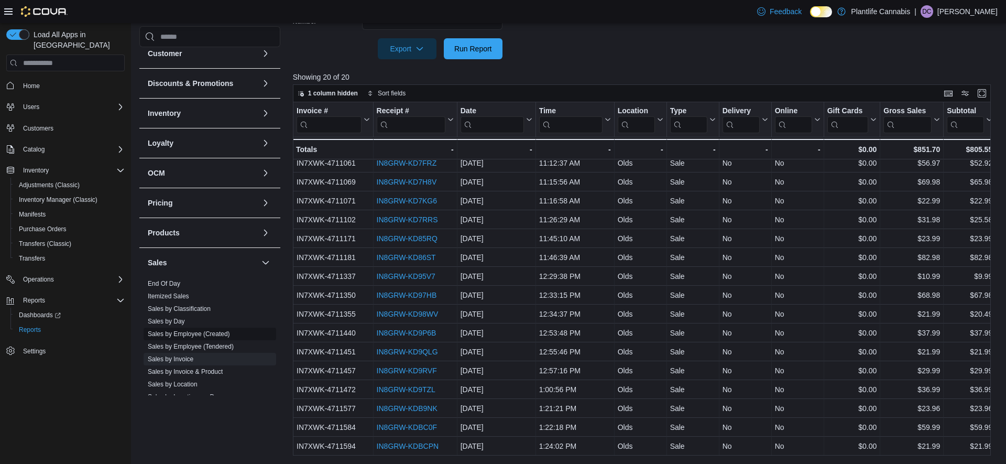
click at [178, 337] on link "Sales by Employee (Created)" at bounding box center [189, 333] width 82 height 7
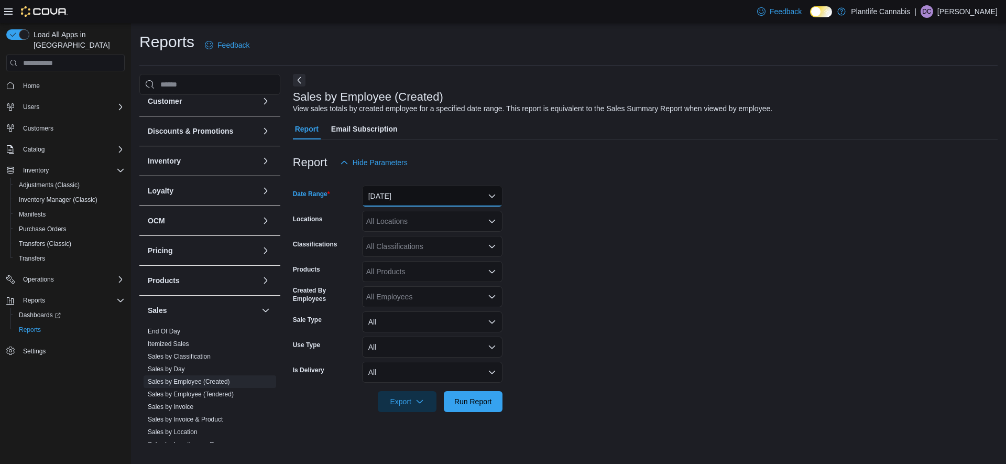
click at [404, 206] on button "Yesterday" at bounding box center [432, 195] width 140 height 21
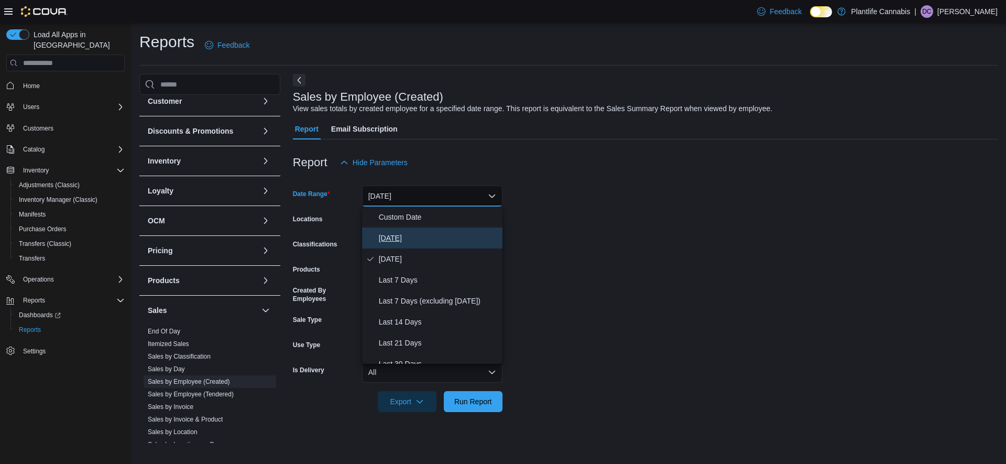
click at [394, 235] on span "Today" at bounding box center [438, 238] width 119 height 13
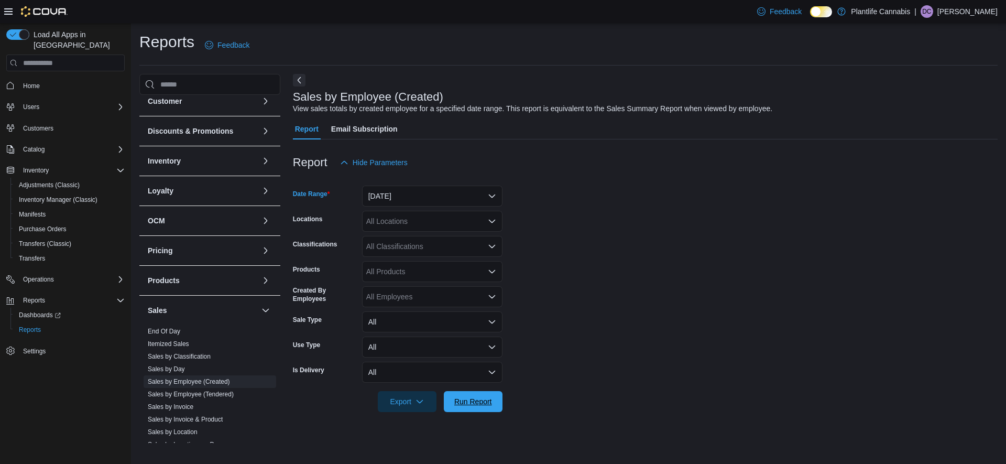
click at [482, 409] on span "Run Report" at bounding box center [473, 401] width 46 height 21
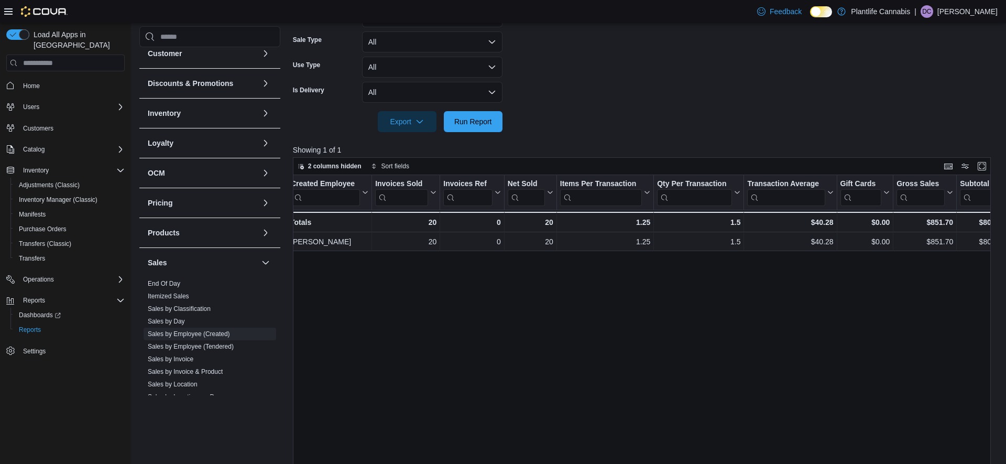
scroll to position [0, 5]
click at [485, 116] on span "Run Report" at bounding box center [473, 121] width 46 height 21
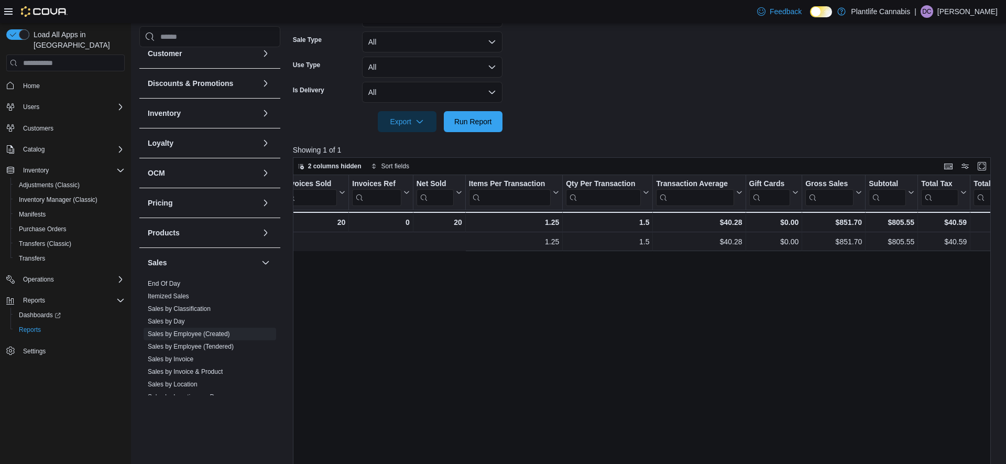
scroll to position [0, 0]
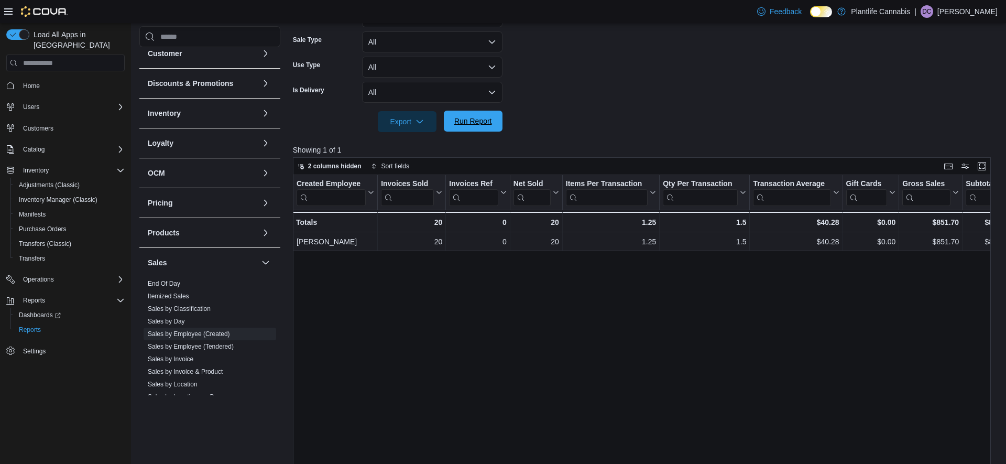
click at [450, 134] on div at bounding box center [645, 138] width 705 height 13
click at [468, 127] on span "Run Report" at bounding box center [473, 121] width 46 height 21
click at [491, 127] on span "Run Report" at bounding box center [473, 122] width 38 height 10
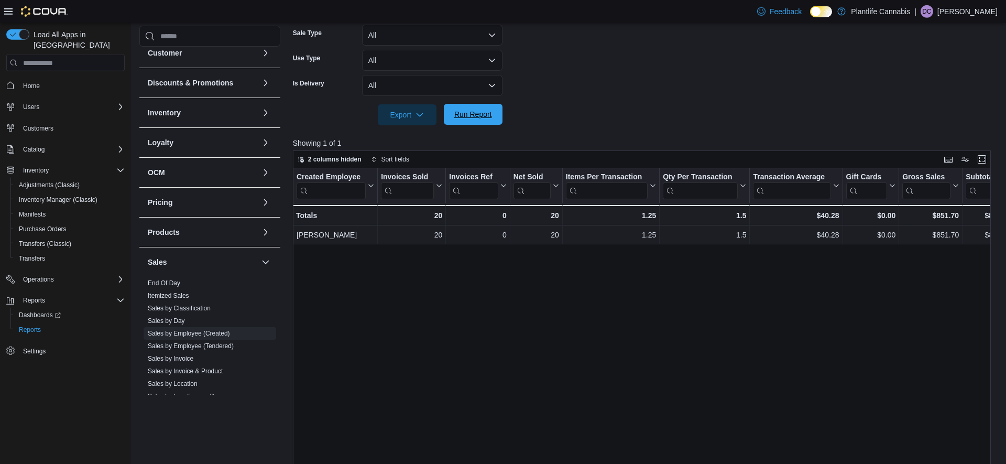
click at [453, 115] on span "Run Report" at bounding box center [473, 114] width 46 height 21
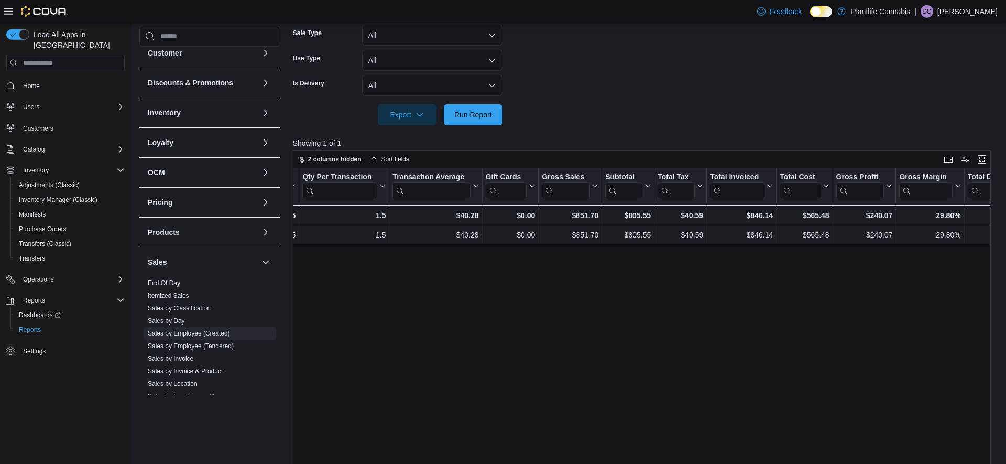
scroll to position [0, 0]
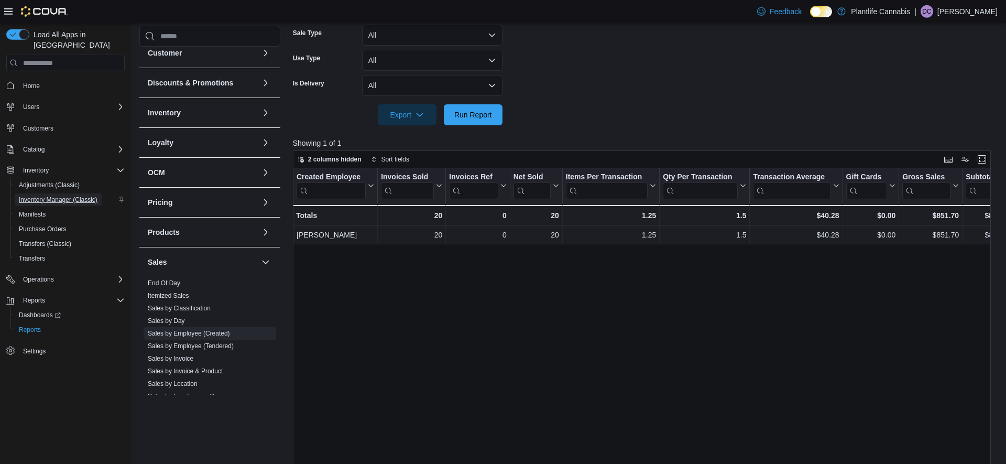
click at [49, 195] on span "Inventory Manager (Classic)" at bounding box center [58, 199] width 79 height 8
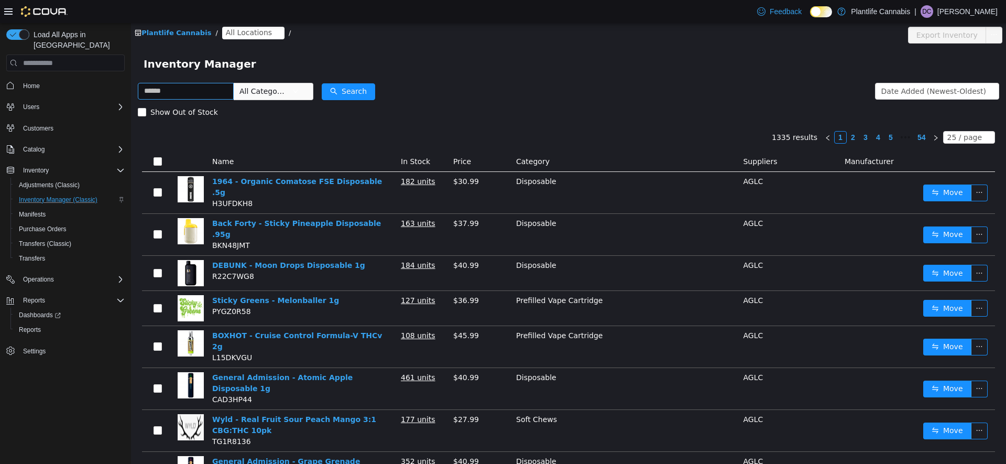
click at [191, 92] on input "text" at bounding box center [186, 91] width 96 height 17
type input "***"
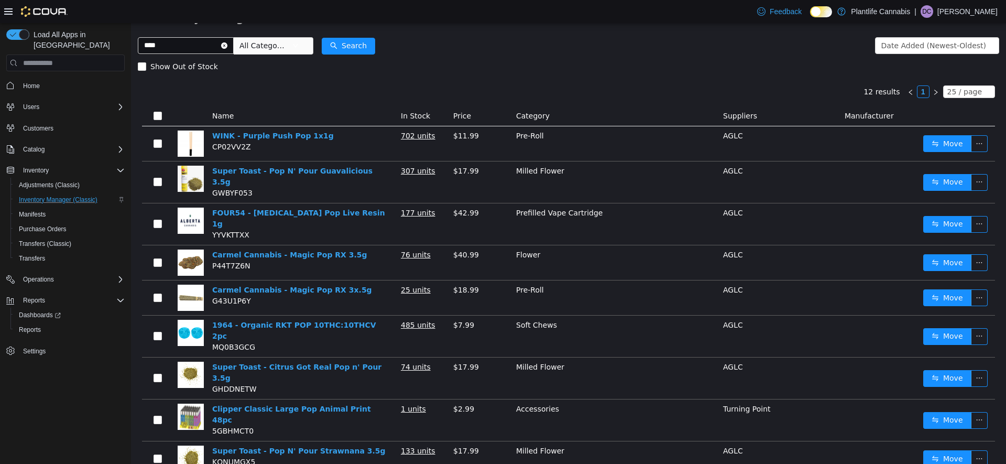
scroll to position [48, 0]
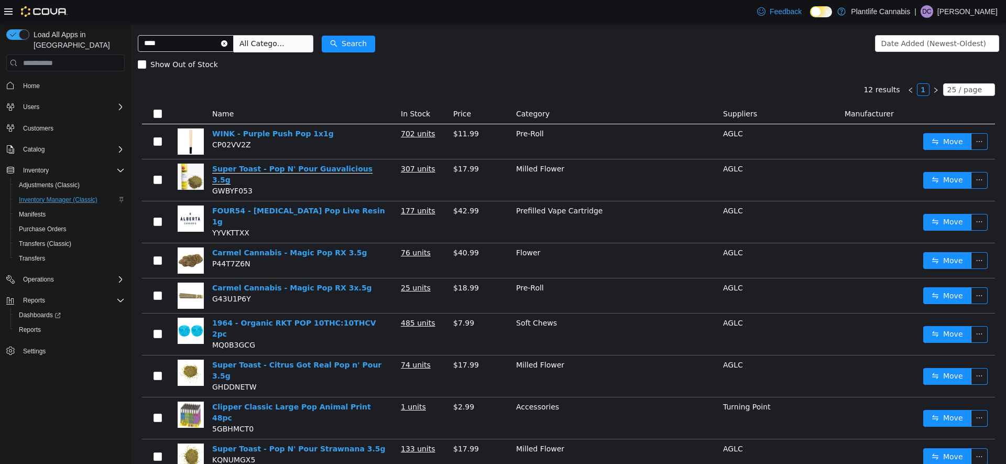
click at [267, 169] on link "Super Toast - Pop N' Pour Guavalicious 3.5g" at bounding box center [292, 174] width 160 height 20
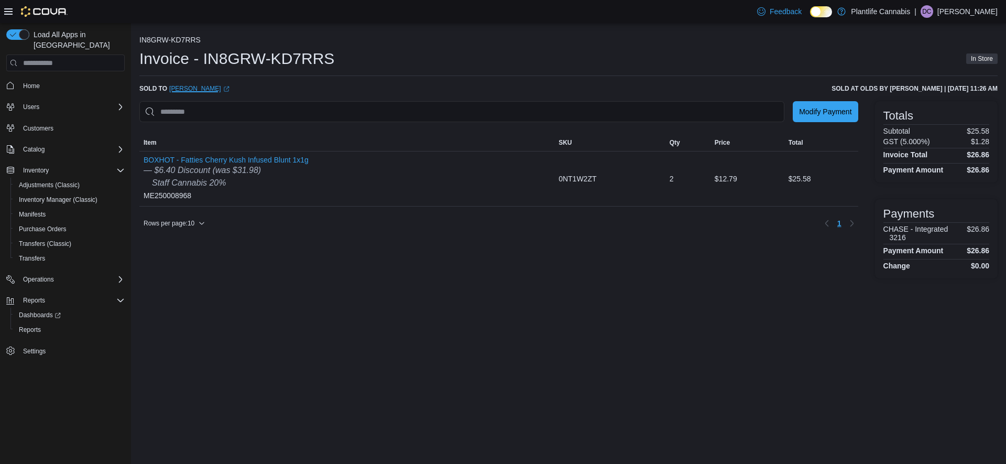
click at [195, 90] on link "Jayden Olds (opens in a new tab or window)" at bounding box center [199, 88] width 60 height 8
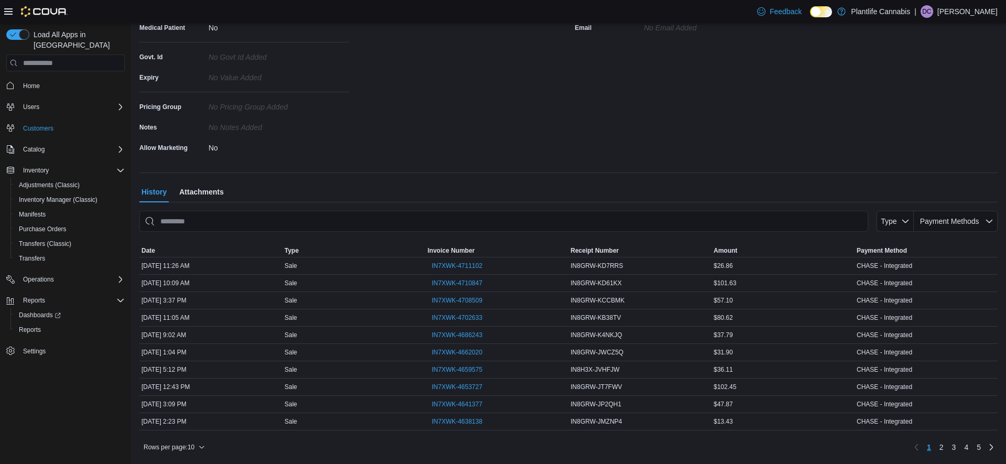
scroll to position [192, 0]
click at [466, 299] on span "IN7XWK-4708509" at bounding box center [457, 301] width 51 height 8
click at [459, 316] on span "IN7XWK-4702633" at bounding box center [457, 317] width 51 height 8
click at [456, 333] on span "IN7XWK-4686243" at bounding box center [457, 335] width 51 height 8
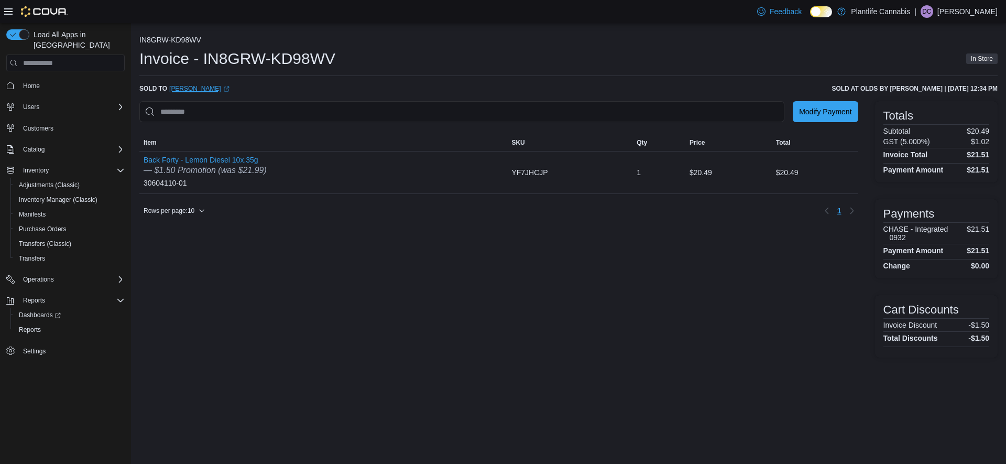
click at [213, 88] on link "Mckensie Sorestad (opens in a new tab or window)" at bounding box center [199, 88] width 60 height 8
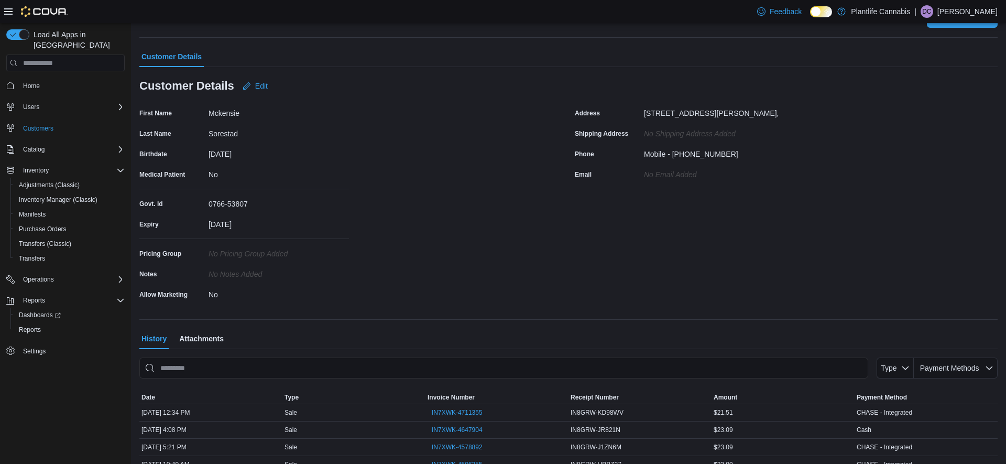
scroll to position [51, 0]
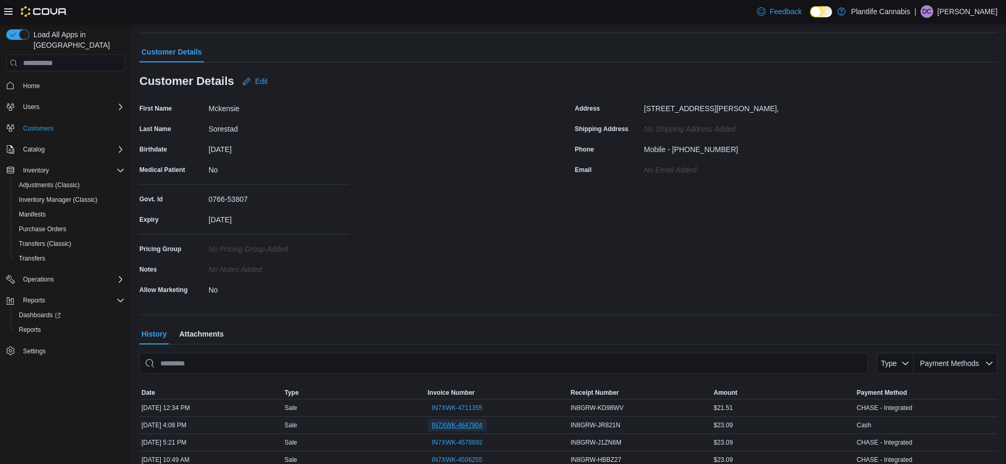
click at [449, 427] on span "IN7XWK-4647904" at bounding box center [457, 425] width 51 height 8
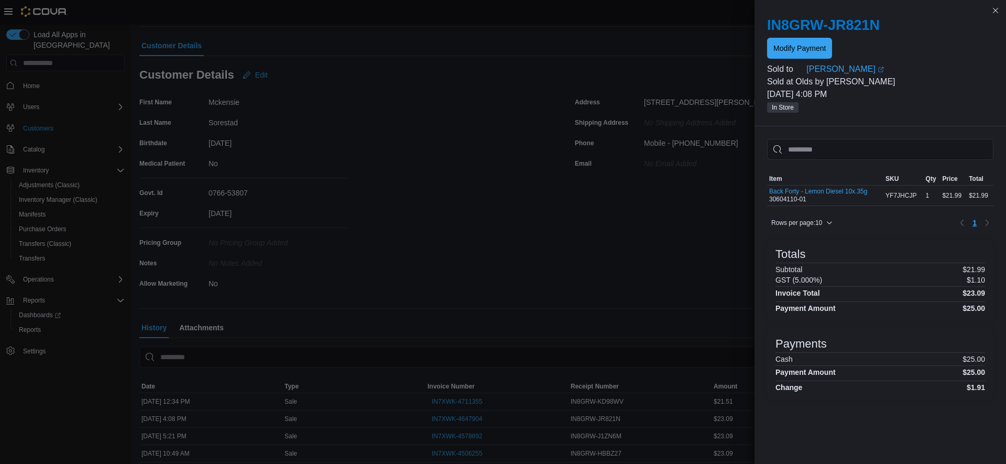
scroll to position [57, 0]
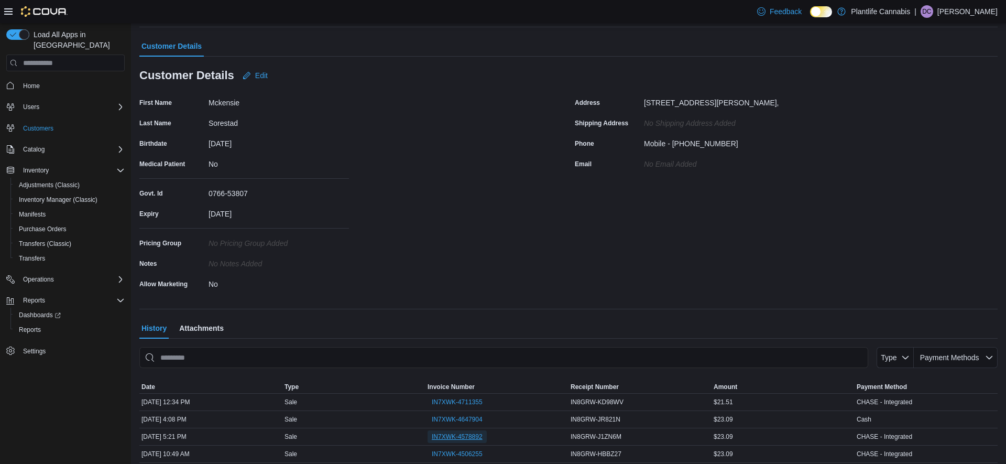
click at [449, 439] on span "IN7XWK-4578892" at bounding box center [457, 436] width 51 height 8
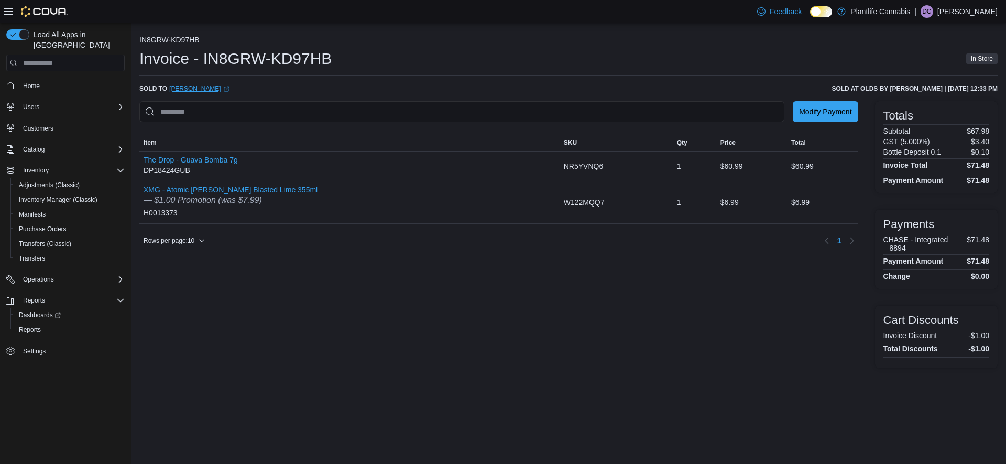
click at [202, 87] on link "[PERSON_NAME] (opens in a new tab or window)" at bounding box center [199, 88] width 60 height 8
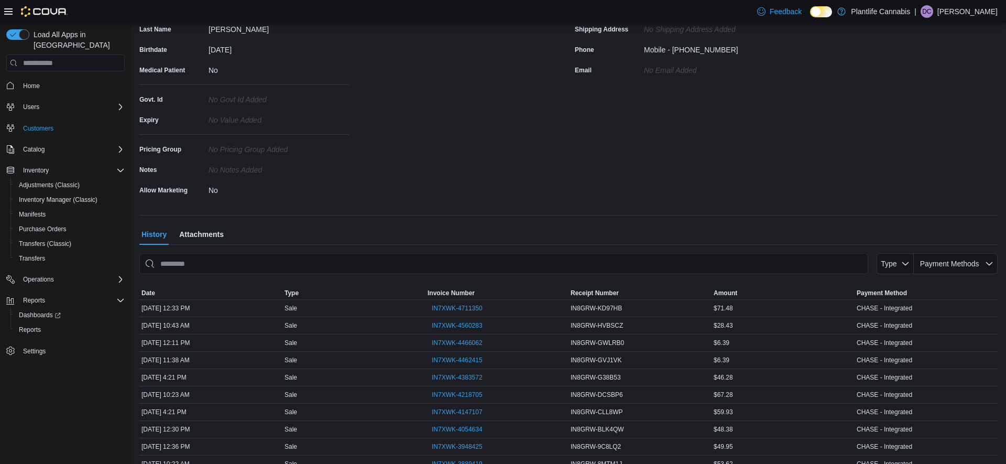
scroll to position [193, 0]
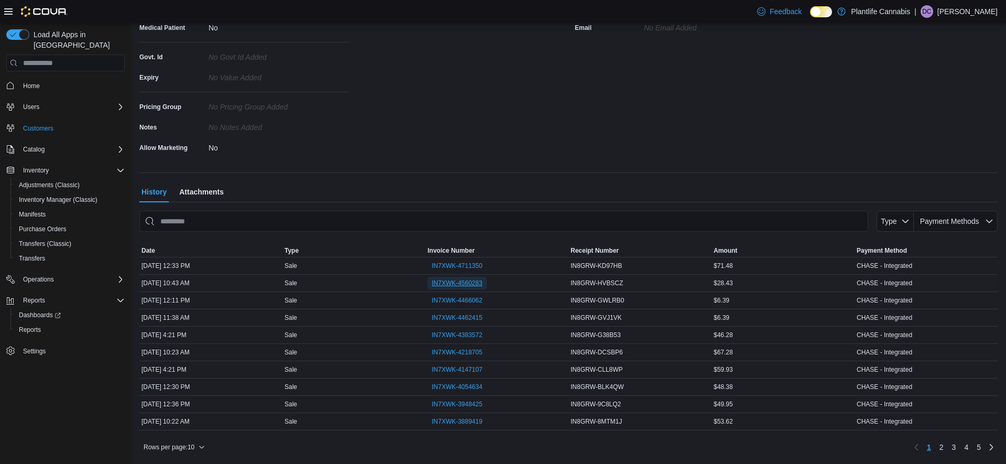
click at [439, 282] on span "IN7XWK-4560283" at bounding box center [457, 283] width 51 height 8
click at [455, 301] on span "IN7XWK-4466062" at bounding box center [457, 300] width 51 height 8
click at [456, 320] on span "IN7XWK-4462415" at bounding box center [457, 317] width 51 height 8
click at [456, 335] on span "IN7XWK-4383572" at bounding box center [457, 335] width 51 height 8
click at [455, 350] on span "IN7XWK-4218705" at bounding box center [457, 352] width 51 height 8
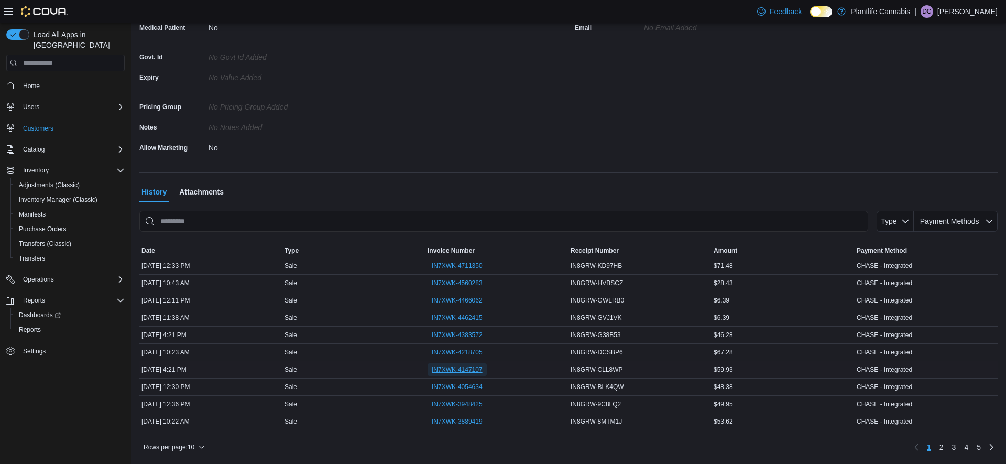
click at [452, 369] on span "IN7XWK-4147107" at bounding box center [457, 369] width 51 height 8
click at [452, 382] on span "IN7XWK-4054634" at bounding box center [457, 386] width 51 height 13
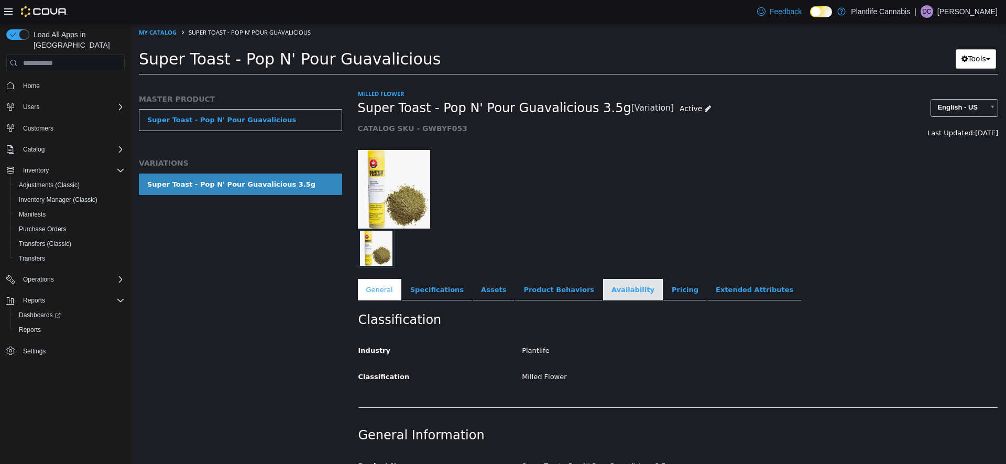
click at [603, 294] on link "Availability" at bounding box center [633, 290] width 60 height 22
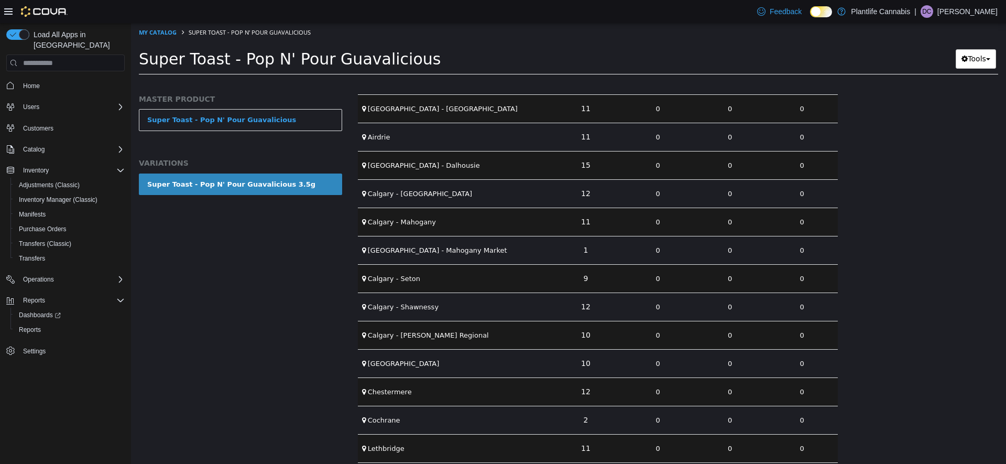
scroll to position [1191, 0]
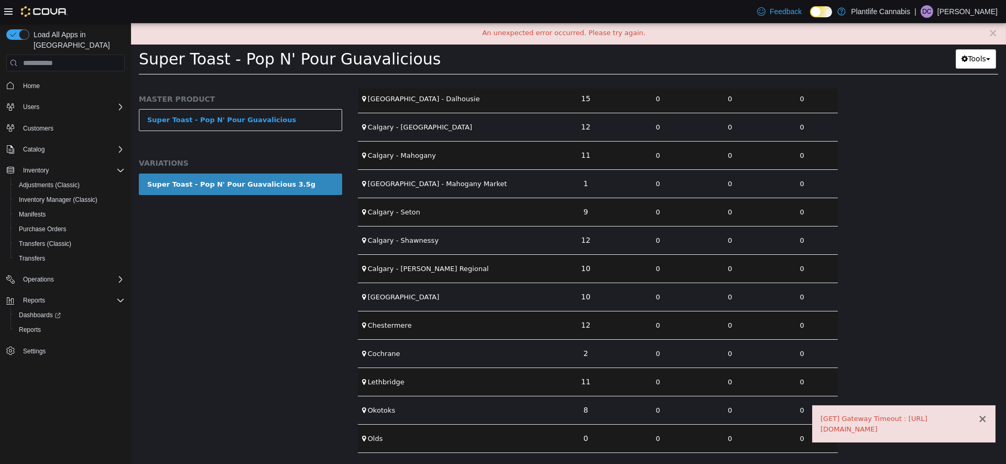
click at [985, 413] on button "×" at bounding box center [981, 418] width 9 height 11
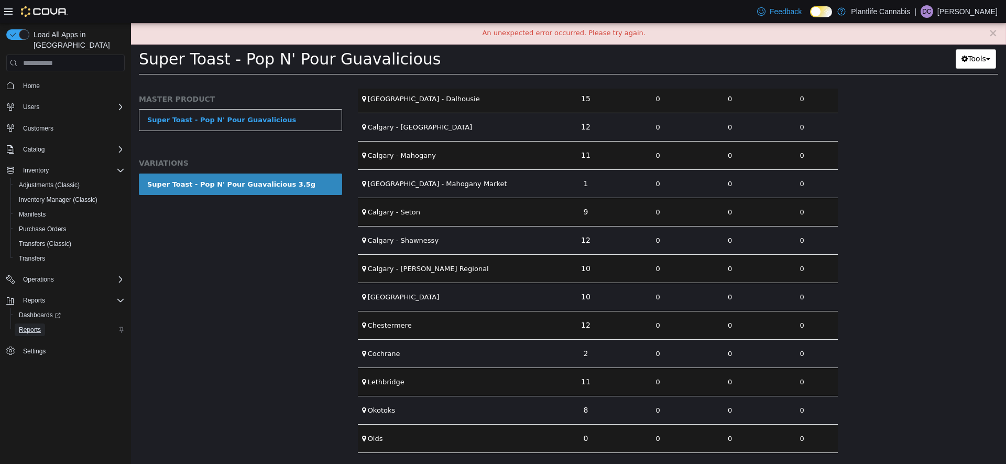
click at [29, 325] on span "Reports" at bounding box center [30, 329] width 22 height 8
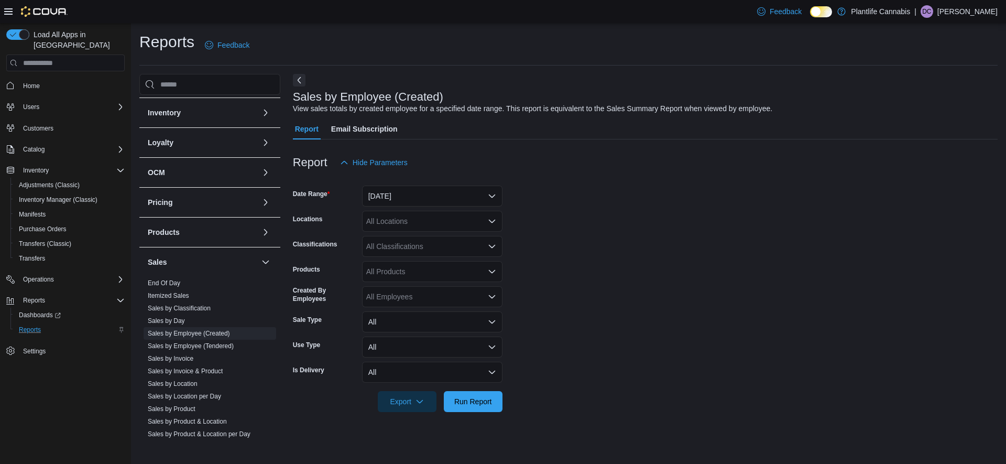
scroll to position [102, 0]
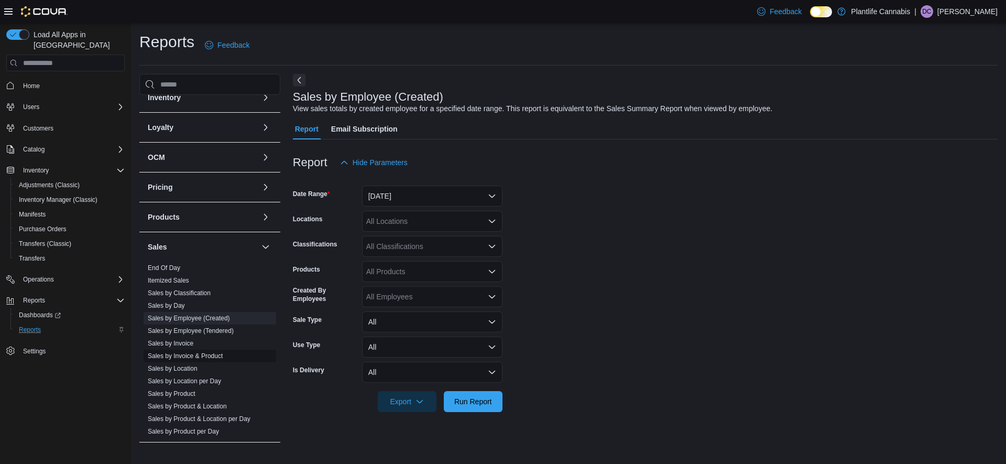
click at [213, 358] on link "Sales by Invoice & Product" at bounding box center [185, 355] width 75 height 7
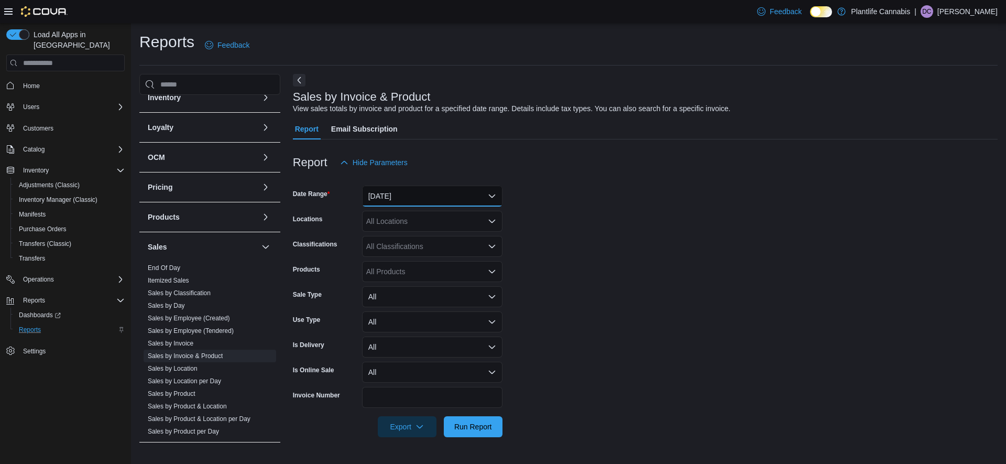
click at [404, 199] on button "Yesterday" at bounding box center [432, 195] width 140 height 21
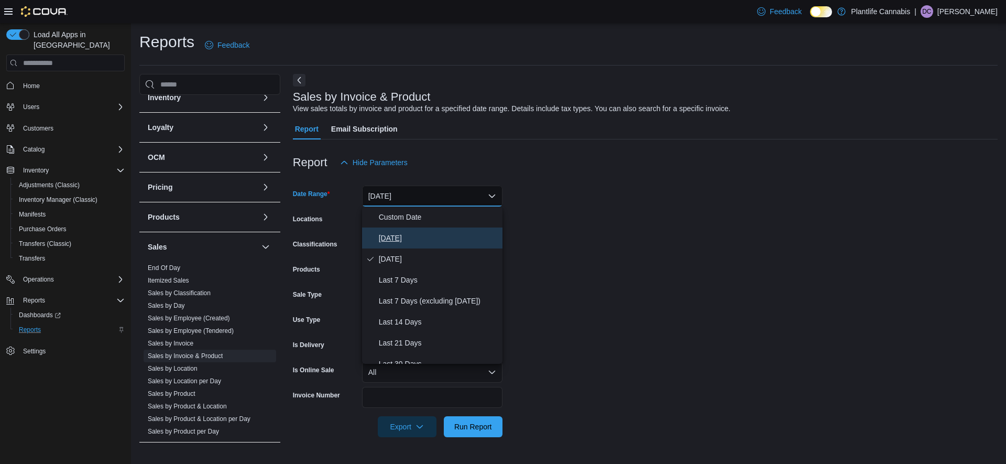
click at [392, 234] on span "Today" at bounding box center [438, 238] width 119 height 13
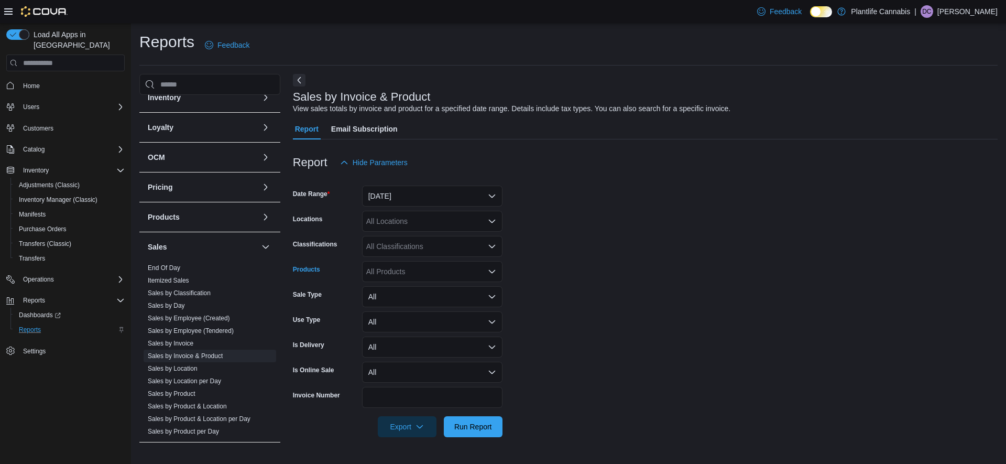
click at [416, 271] on div "All Products" at bounding box center [432, 271] width 140 height 21
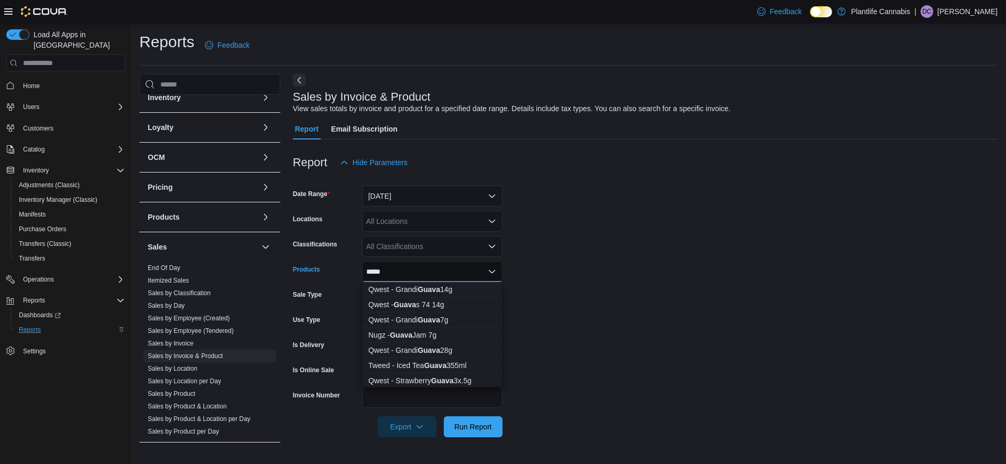
type input "*****"
click at [608, 179] on div at bounding box center [645, 179] width 705 height 13
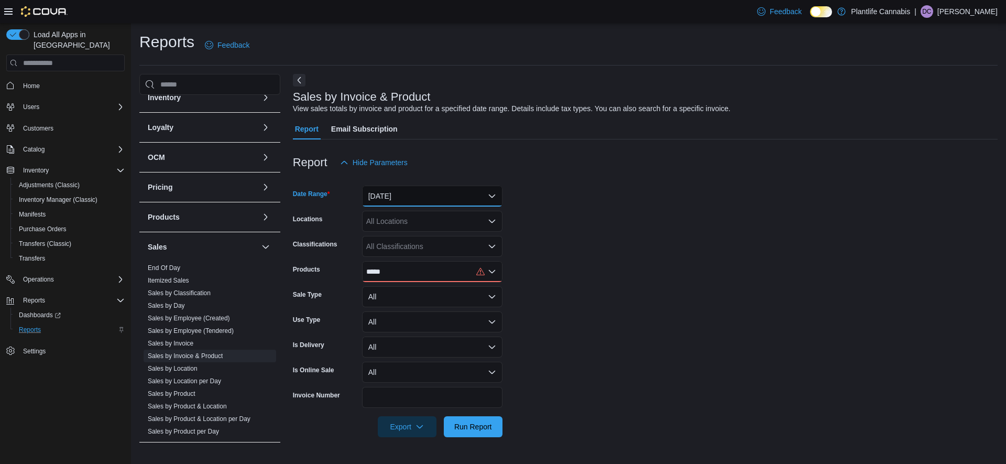
click at [439, 196] on button "Today" at bounding box center [432, 195] width 140 height 21
click at [195, 334] on link "Sales by Employee (Tendered)" at bounding box center [191, 330] width 86 height 7
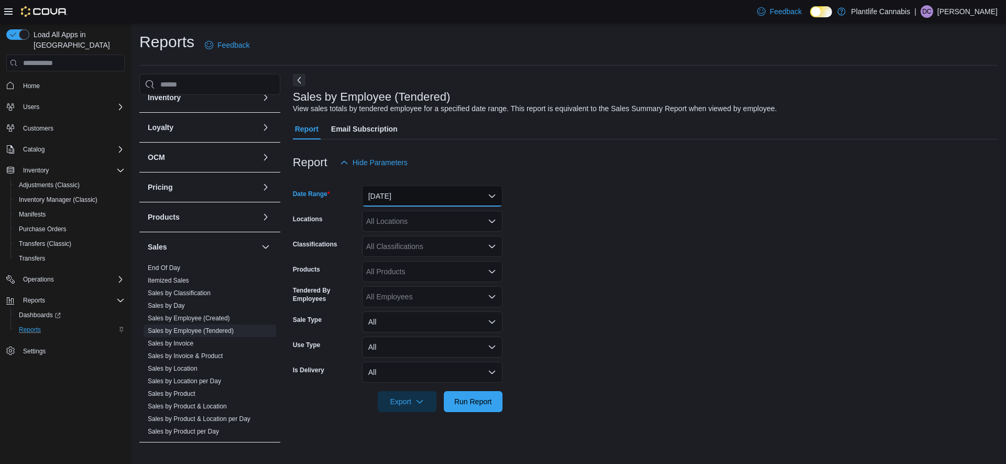
click at [419, 201] on button "Yesterday" at bounding box center [432, 195] width 140 height 21
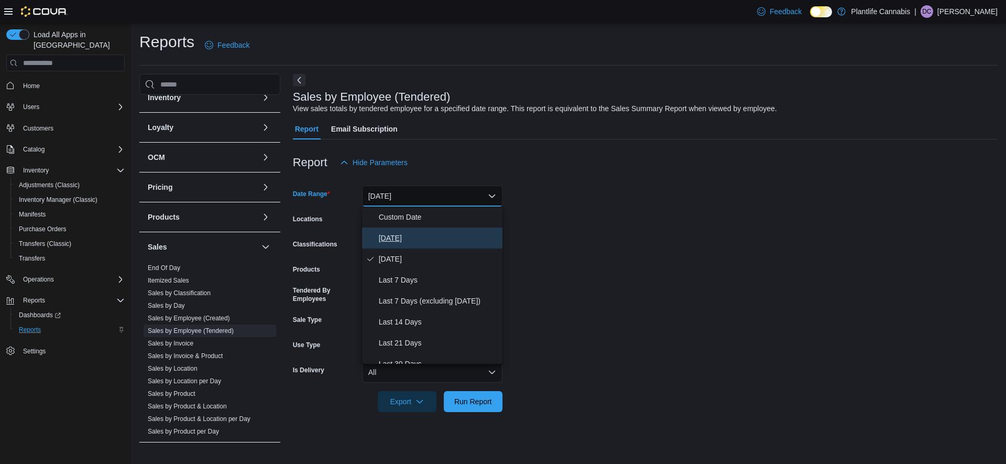
click at [390, 241] on span "Today" at bounding box center [438, 238] width 119 height 13
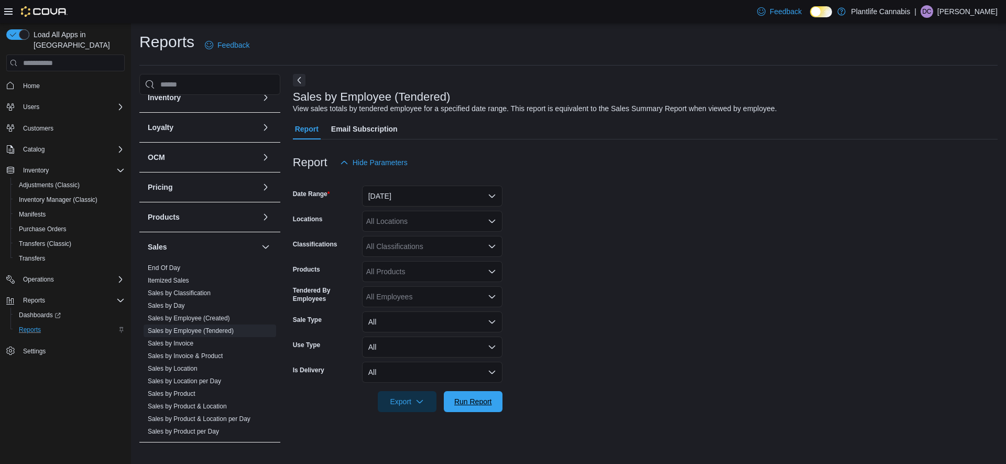
drag, startPoint x: 479, startPoint y: 403, endPoint x: 763, endPoint y: 161, distance: 373.5
click at [480, 403] on span "Run Report" at bounding box center [473, 401] width 38 height 10
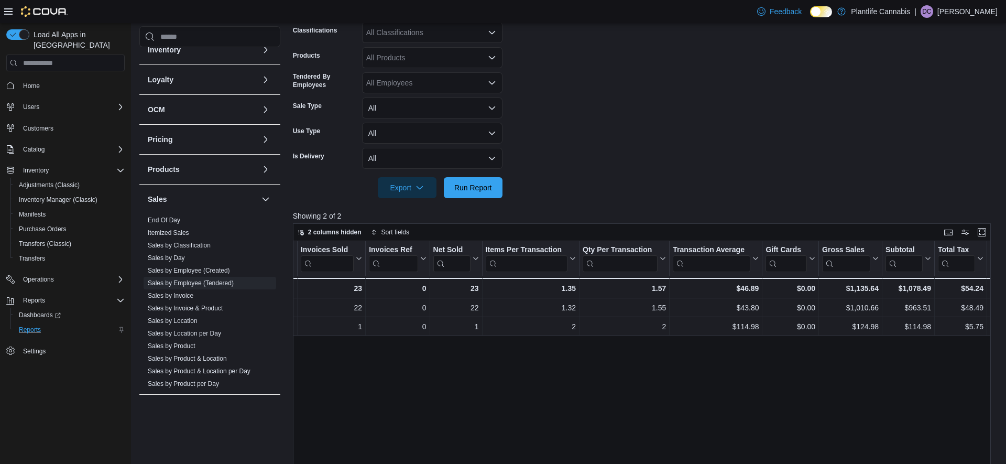
scroll to position [215, 0]
drag, startPoint x: 493, startPoint y: 194, endPoint x: 793, endPoint y: 101, distance: 314.5
click at [493, 194] on span "Run Report" at bounding box center [473, 186] width 46 height 21
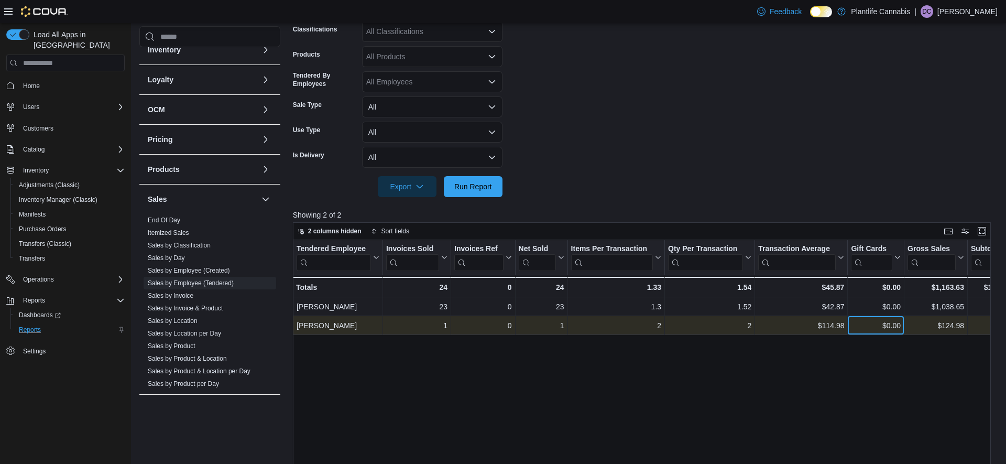
click at [885, 328] on div "$0.00" at bounding box center [876, 325] width 50 height 13
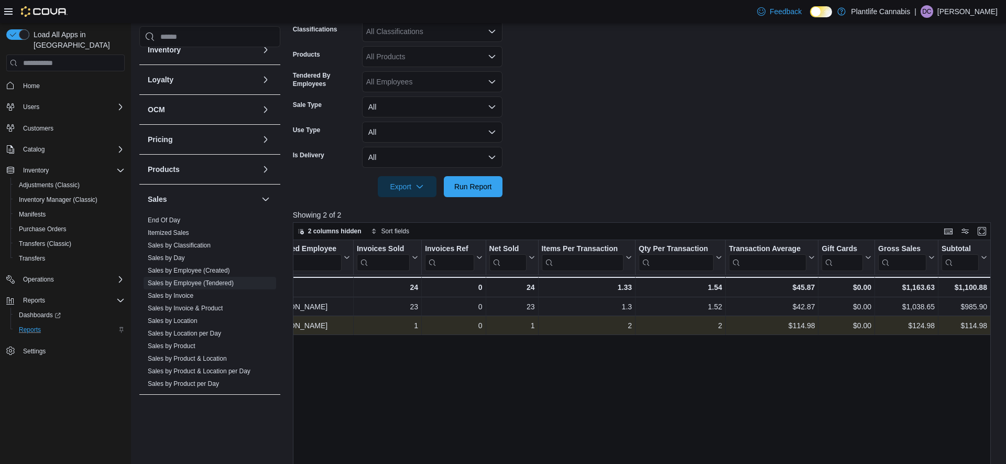
scroll to position [0, 82]
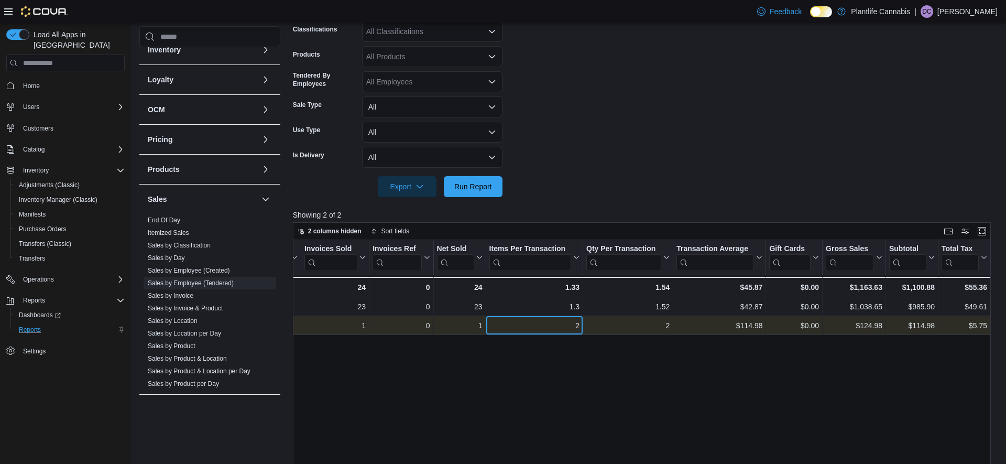
click at [572, 317] on div "2 - Items Per Transaction, column 5, row 2" at bounding box center [534, 325] width 97 height 19
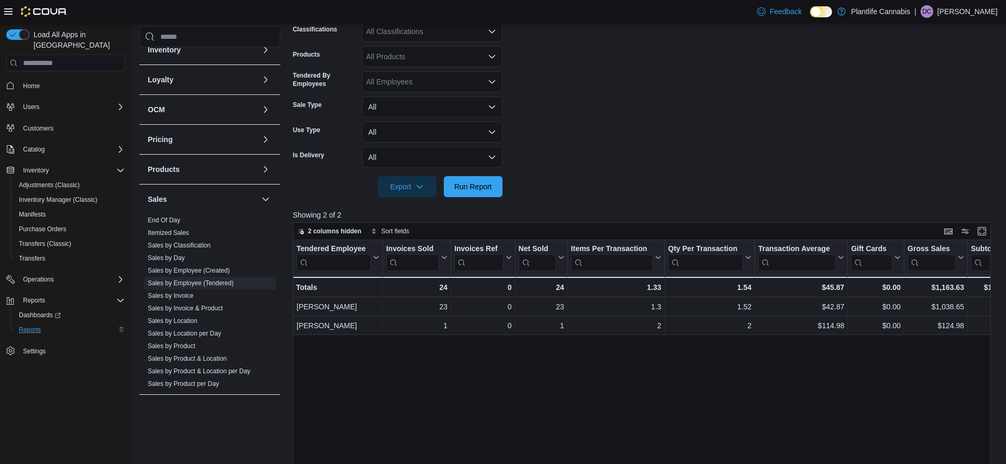
drag, startPoint x: 178, startPoint y: 298, endPoint x: 386, endPoint y: 262, distance: 211.0
click at [178, 298] on link "Sales by Invoice" at bounding box center [171, 295] width 46 height 7
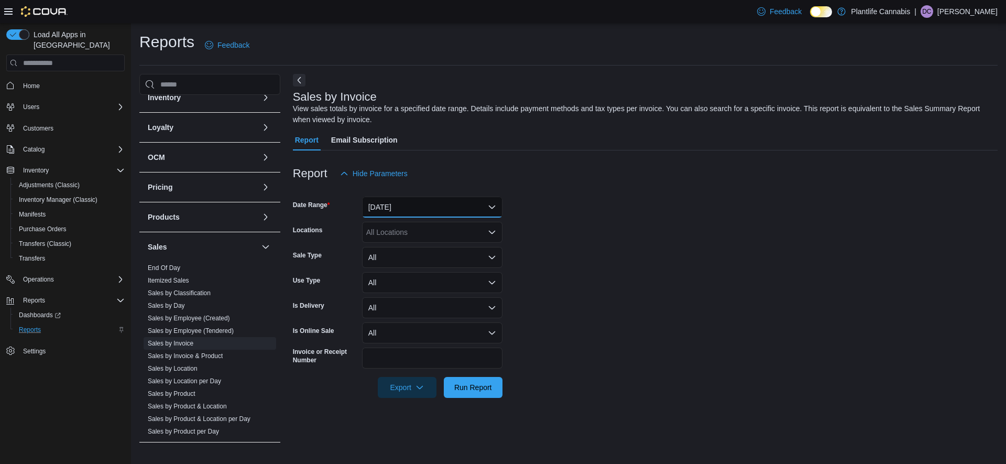
click at [398, 210] on button "Yesterday" at bounding box center [432, 206] width 140 height 21
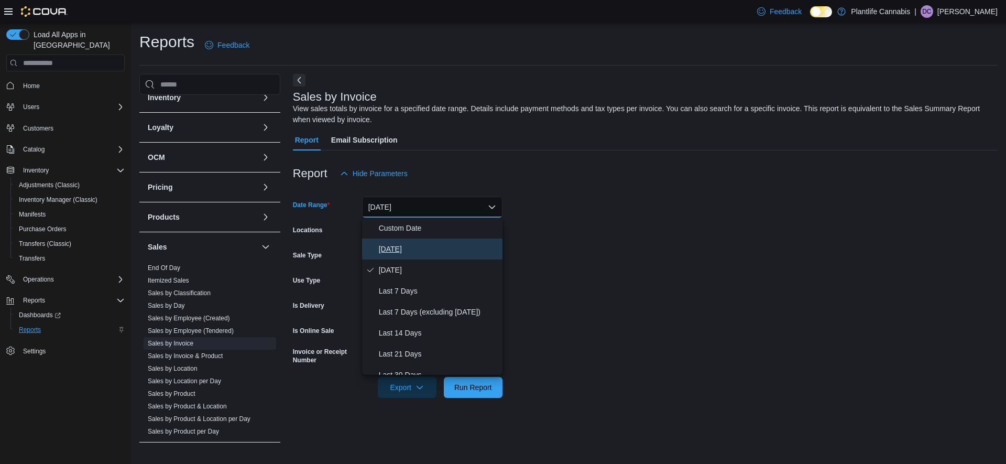
click at [388, 244] on span "Today" at bounding box center [438, 249] width 119 height 13
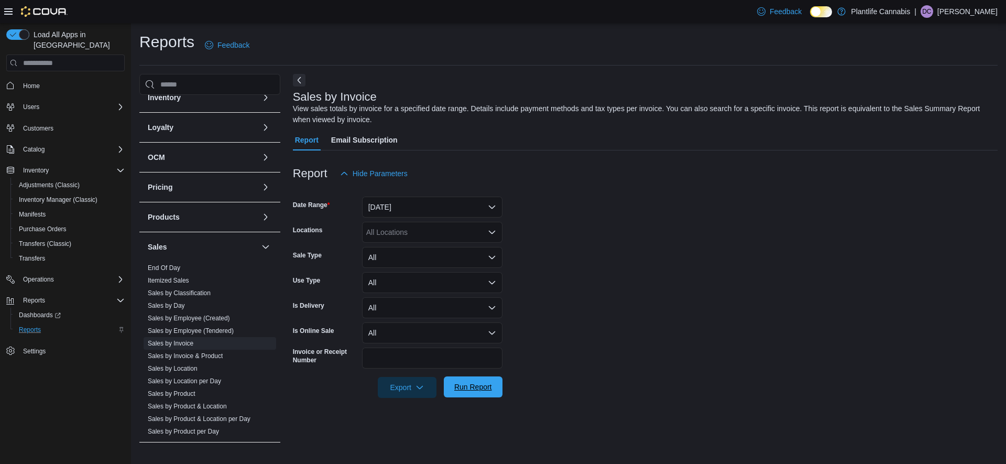
click at [478, 393] on span "Run Report" at bounding box center [473, 386] width 46 height 21
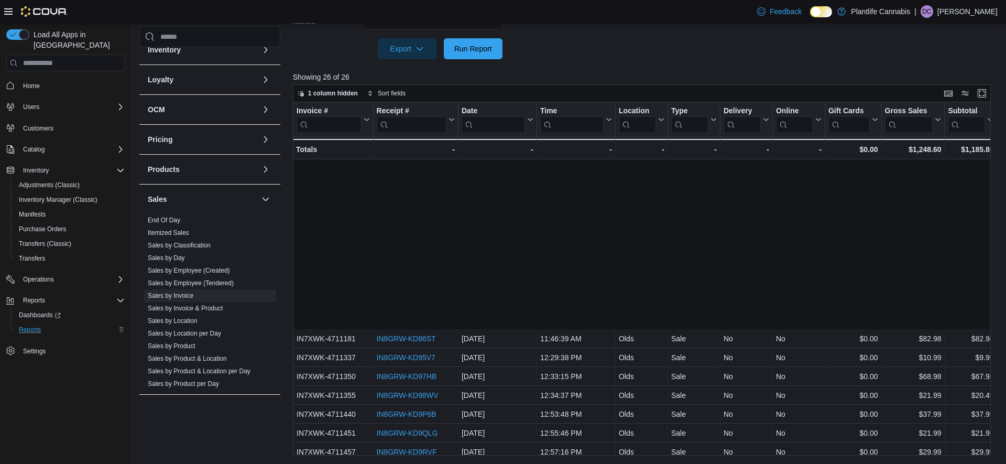
scroll to position [194, 0]
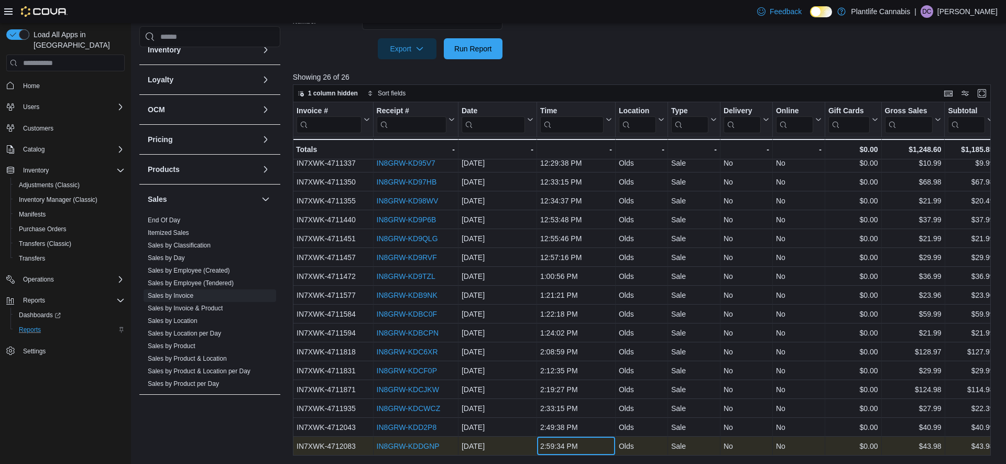
click at [586, 444] on div "2:59:34 PM" at bounding box center [576, 445] width 72 height 13
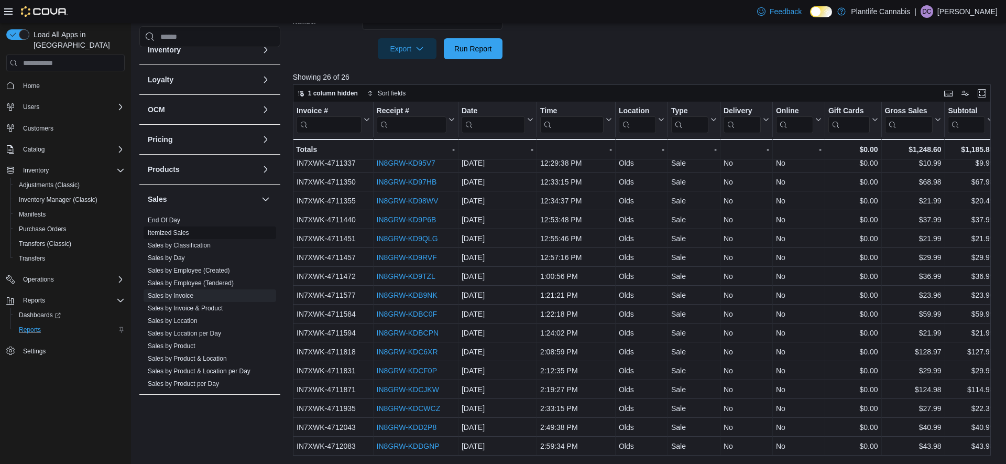
drag, startPoint x: 196, startPoint y: 281, endPoint x: 210, endPoint y: 279, distance: 14.4
click at [196, 281] on link "Sales by Employee (Tendered)" at bounding box center [191, 282] width 86 height 7
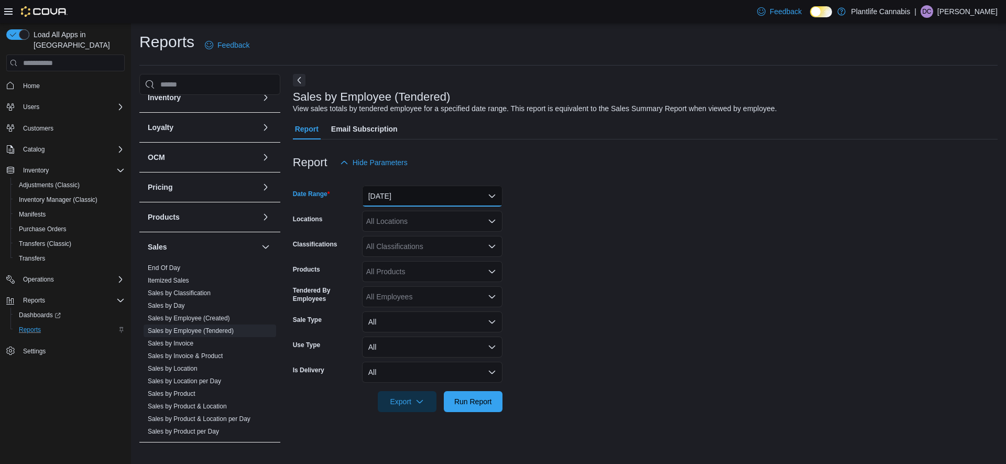
click at [410, 195] on button "Yesterday" at bounding box center [432, 195] width 140 height 21
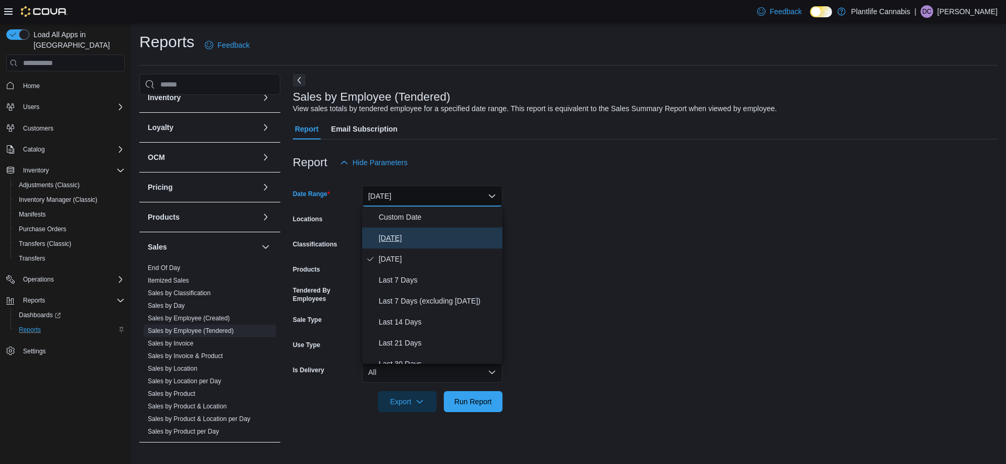
click at [388, 236] on span "Today" at bounding box center [438, 238] width 119 height 13
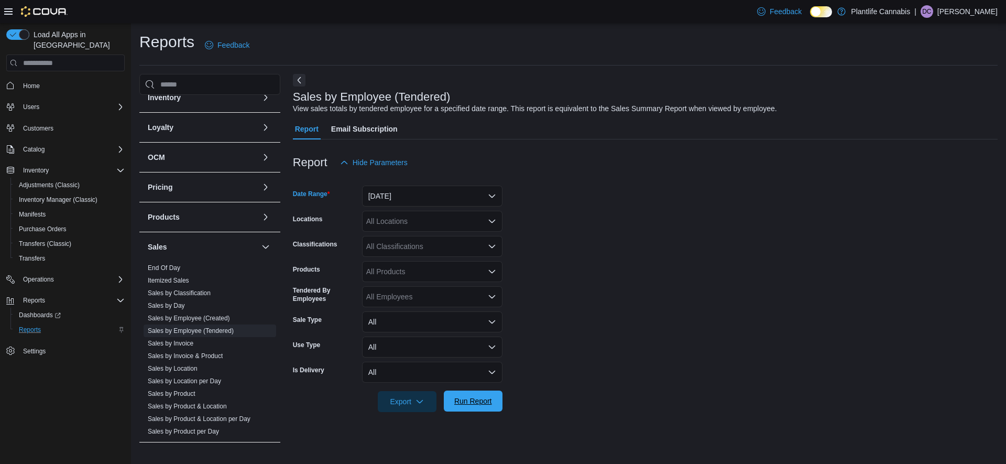
drag, startPoint x: 476, startPoint y: 405, endPoint x: 591, endPoint y: 194, distance: 240.7
click at [476, 405] on span "Run Report" at bounding box center [473, 401] width 38 height 10
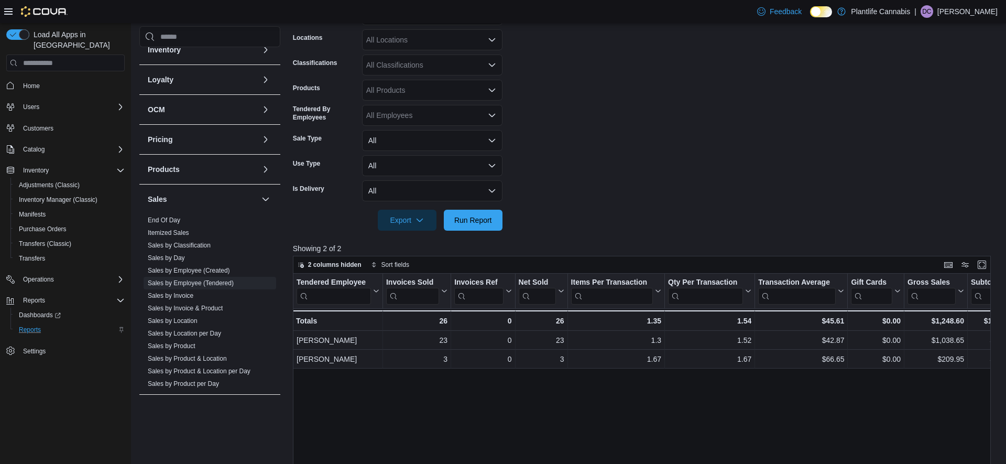
scroll to position [262, 0]
